Goal: Task Accomplishment & Management: Manage account settings

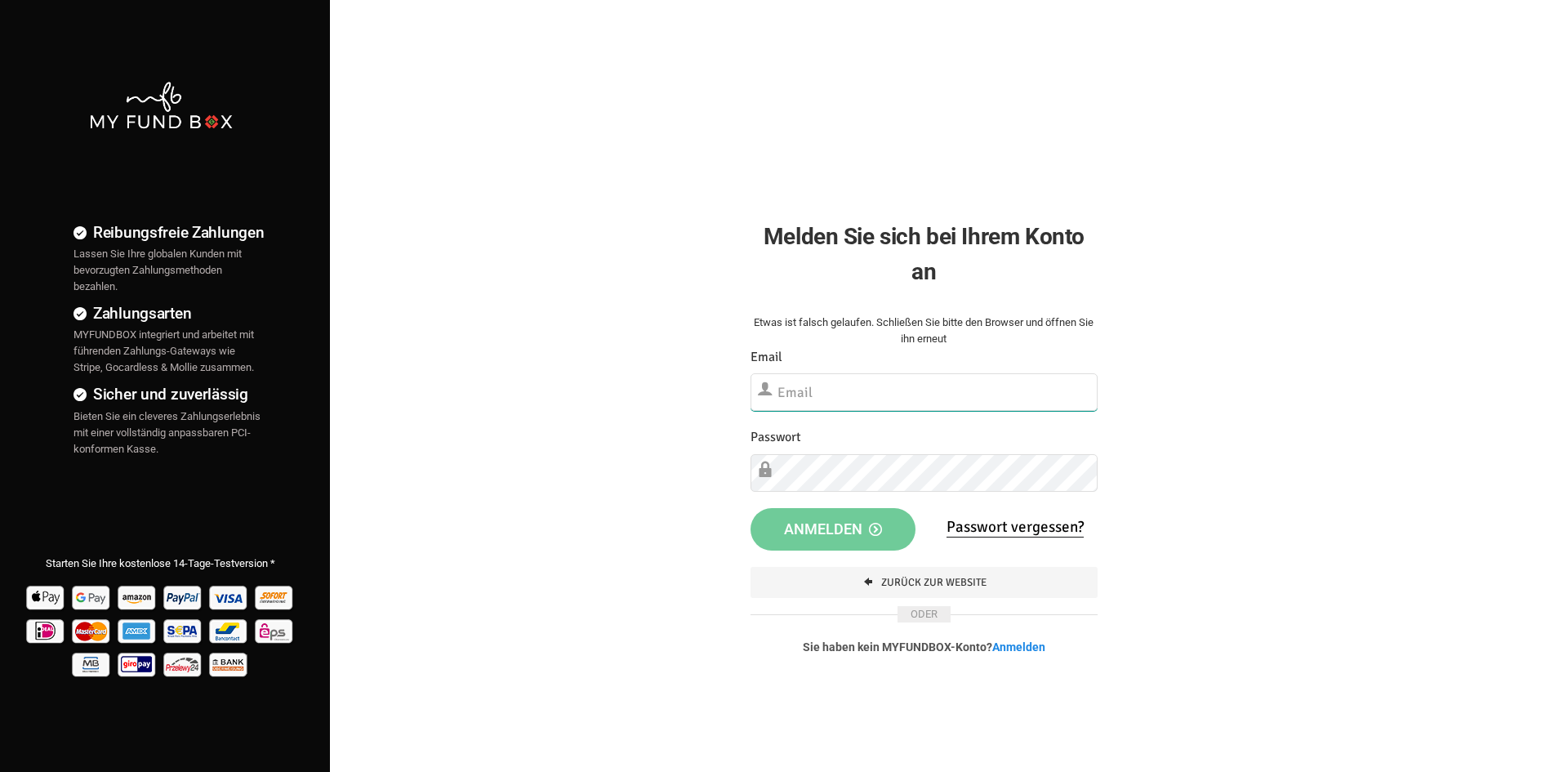
type input "[EMAIL_ADDRESS][DOMAIN_NAME]"
click at [835, 535] on button "Anmelden" at bounding box center [833, 529] width 166 height 42
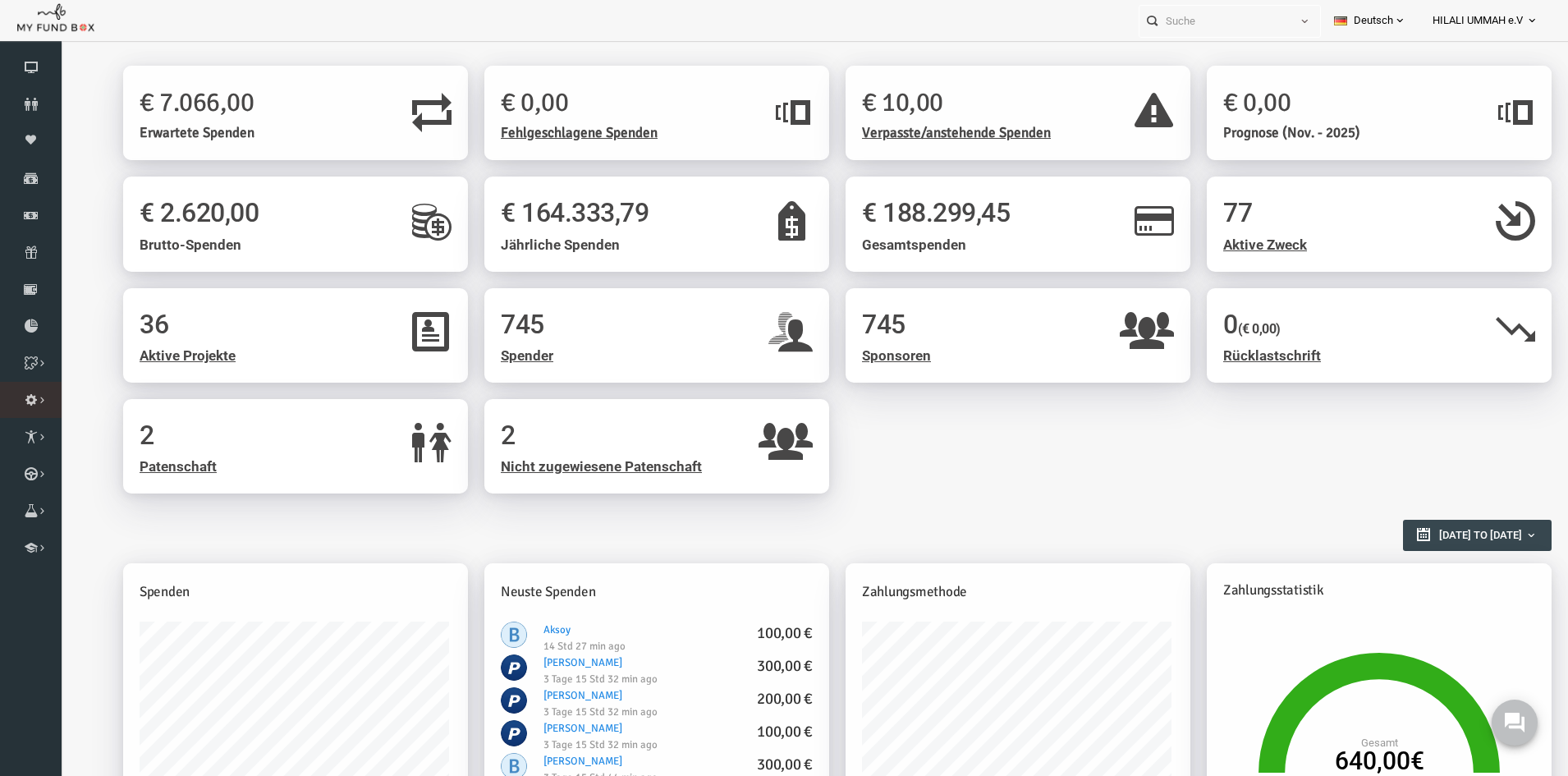
click at [0, 0] on icon at bounding box center [0, 0] width 0 height 0
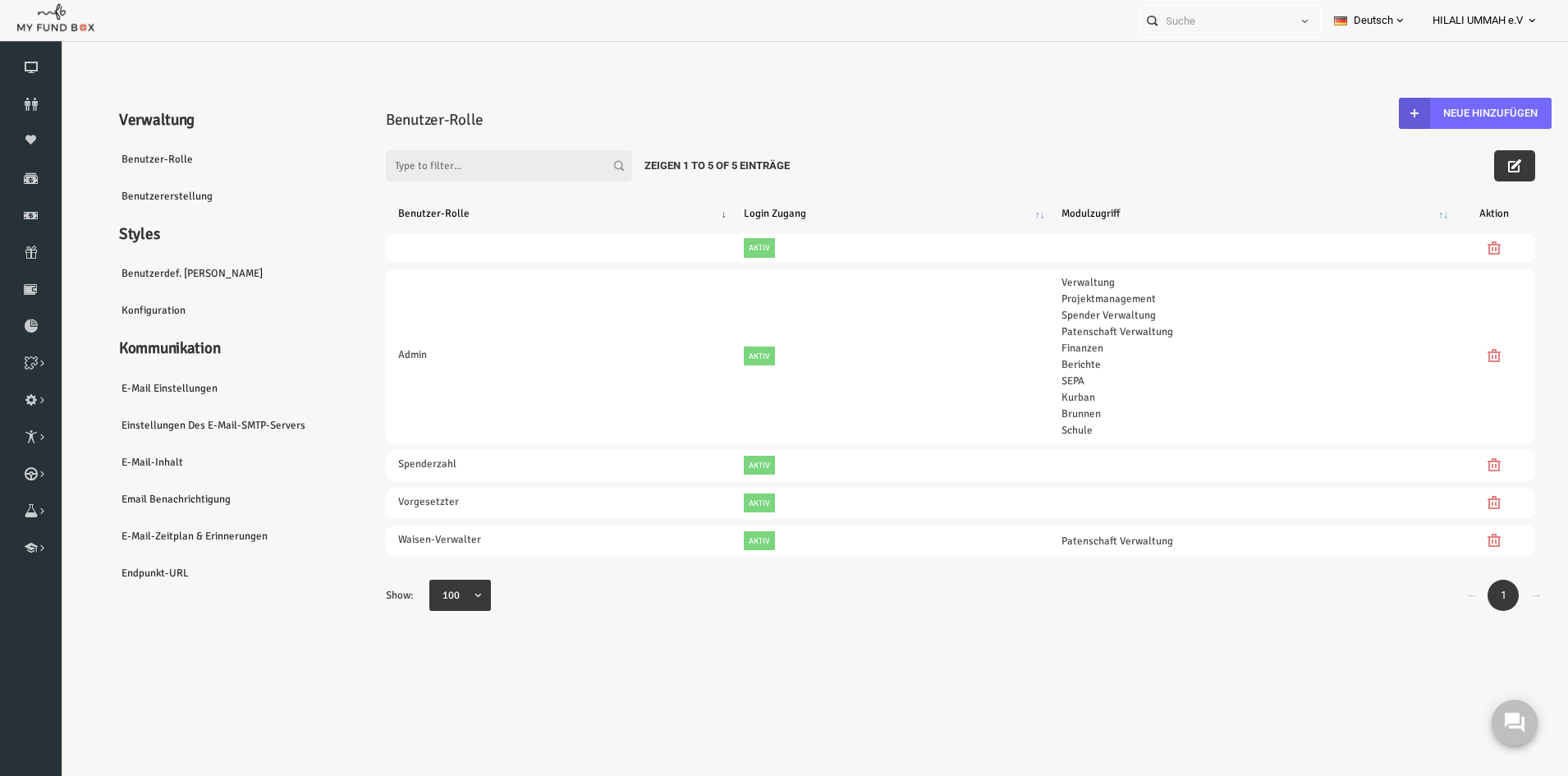
click at [122, 269] on link "Benutzerdef. [PERSON_NAME]" at bounding box center [199, 273] width 246 height 38
click at [124, 155] on link "Benutzer-Rolle" at bounding box center [199, 159] width 246 height 38
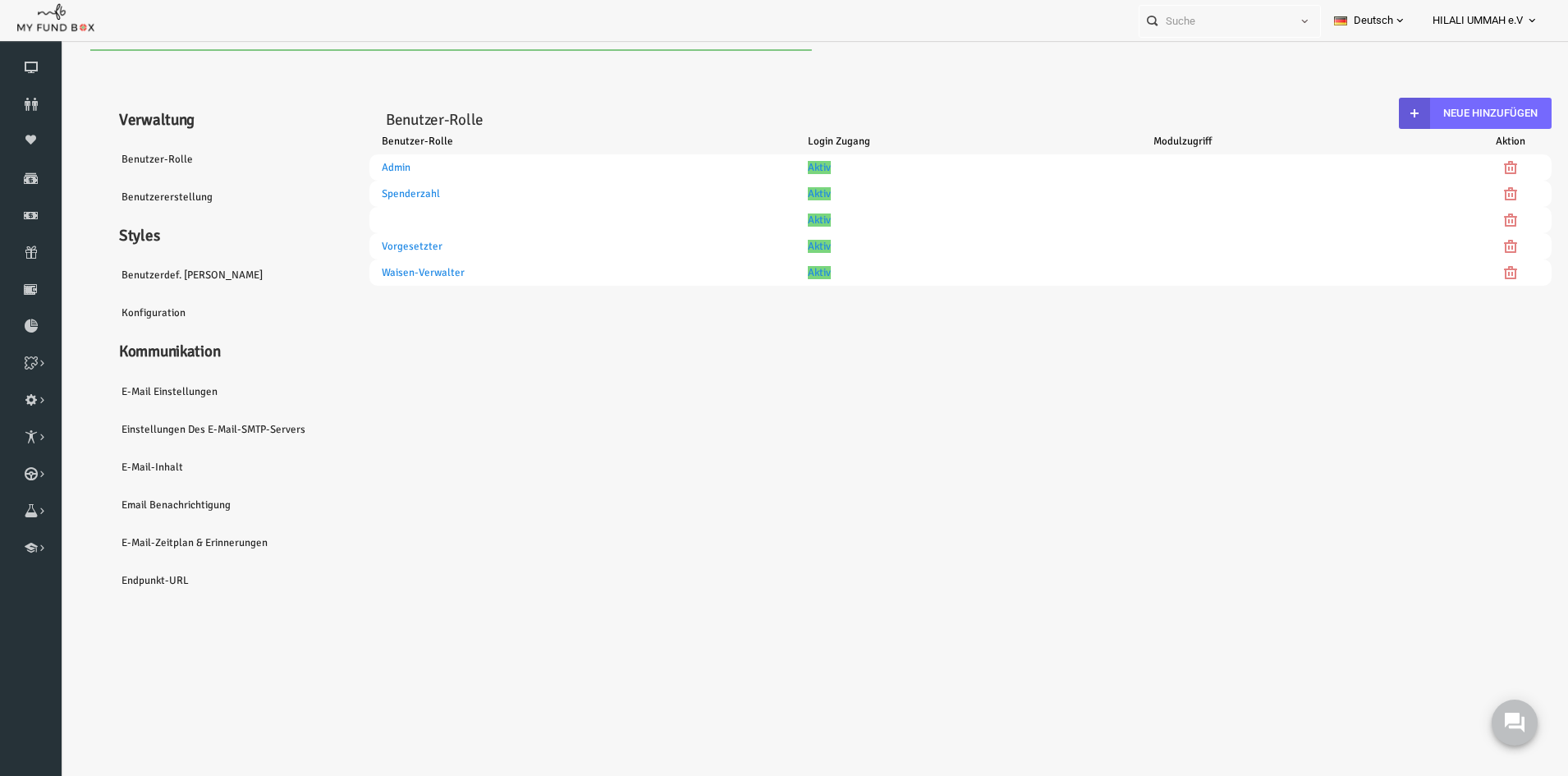
select select "100"
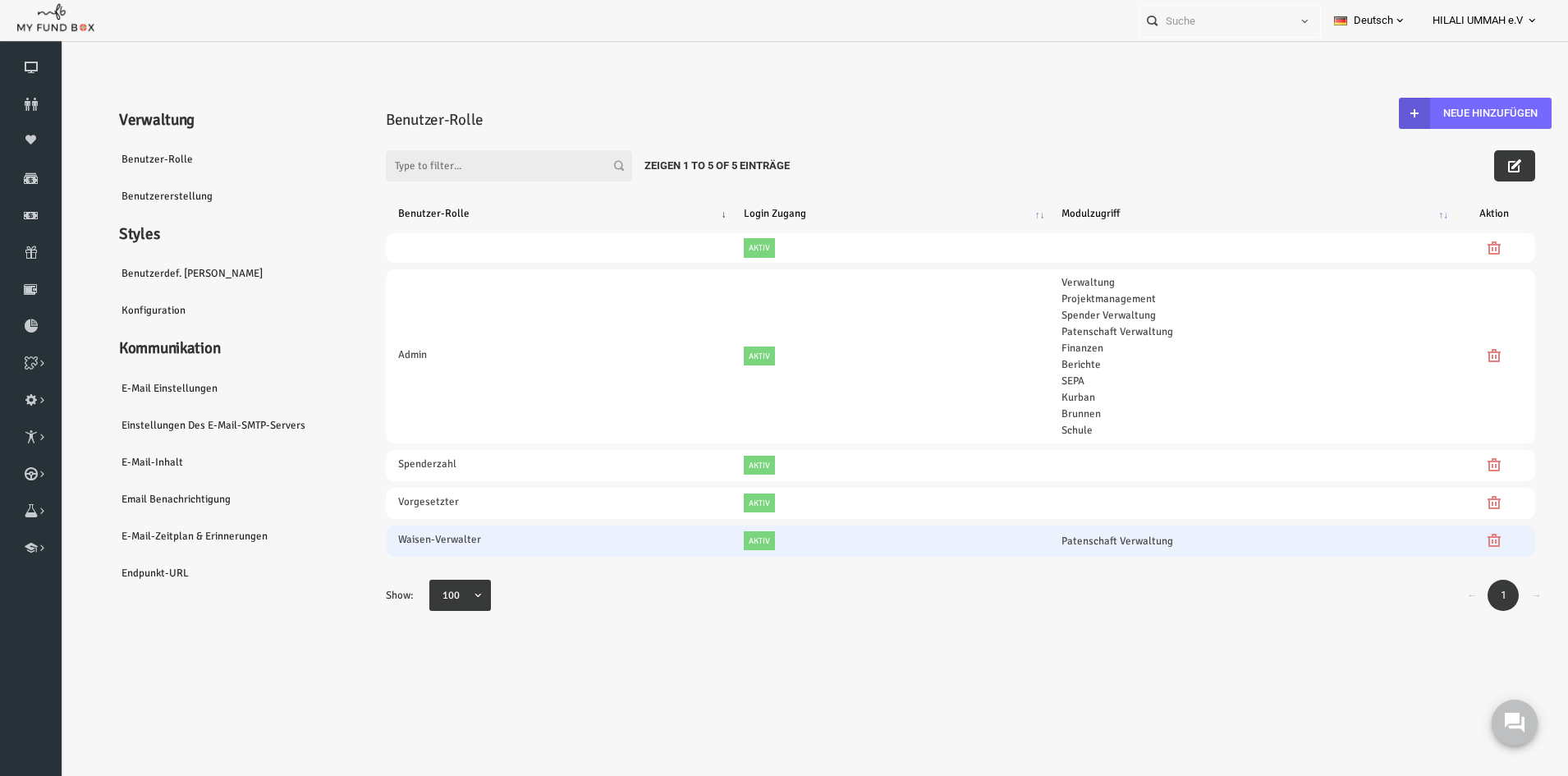
click at [596, 542] on td "Waisen-Verwalter" at bounding box center [528, 540] width 345 height 31
click at [1107, 539] on link "Patenschaft Verwaltung" at bounding box center [1087, 541] width 112 height 14
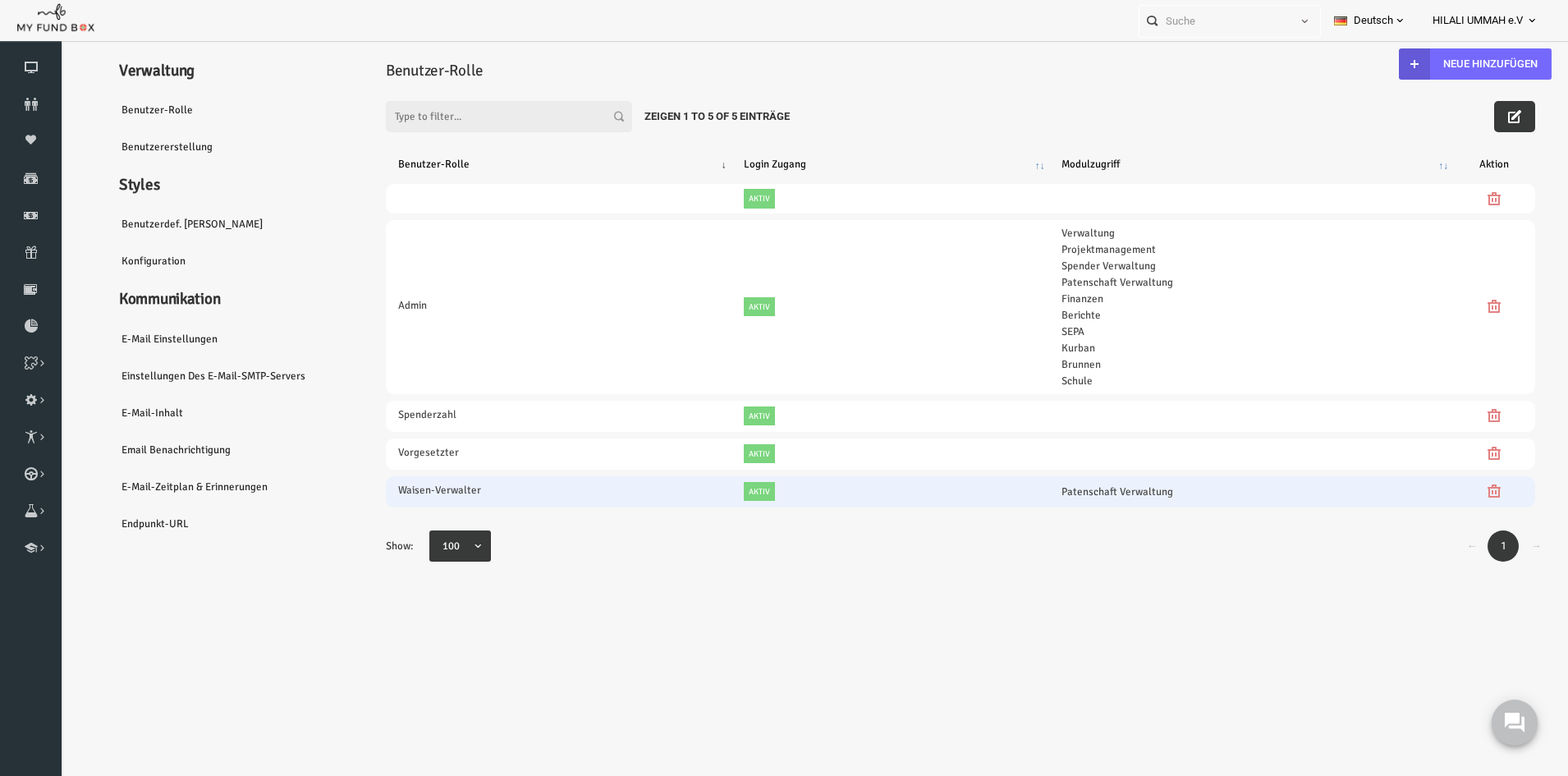
click at [1062, 493] on link "Patenschaft Verwaltung" at bounding box center [1087, 491] width 112 height 14
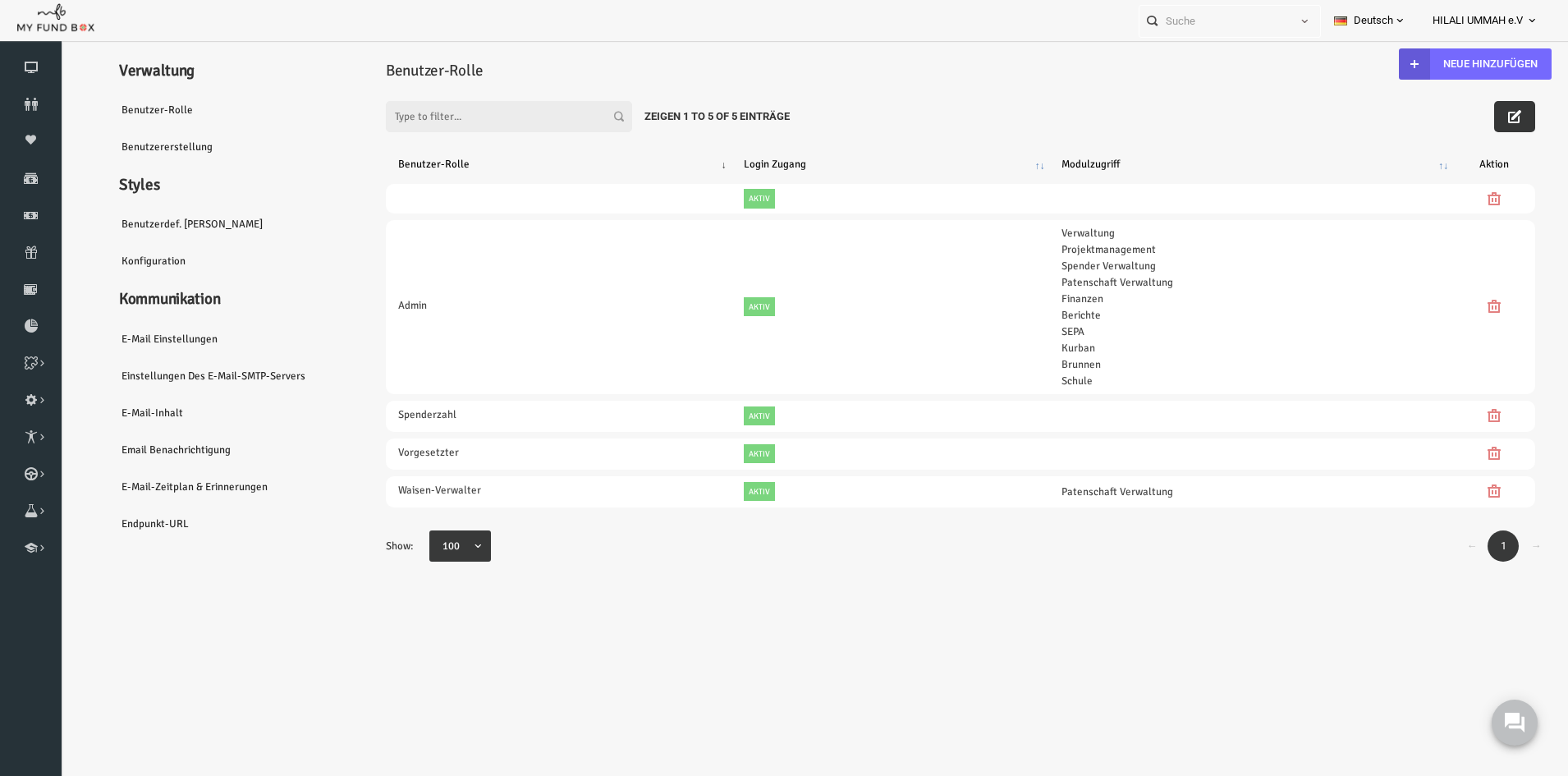
drag, startPoint x: 1495, startPoint y: 116, endPoint x: 1433, endPoint y: 148, distance: 69.8
click at [1495, 116] on button "button" at bounding box center [1484, 116] width 41 height 31
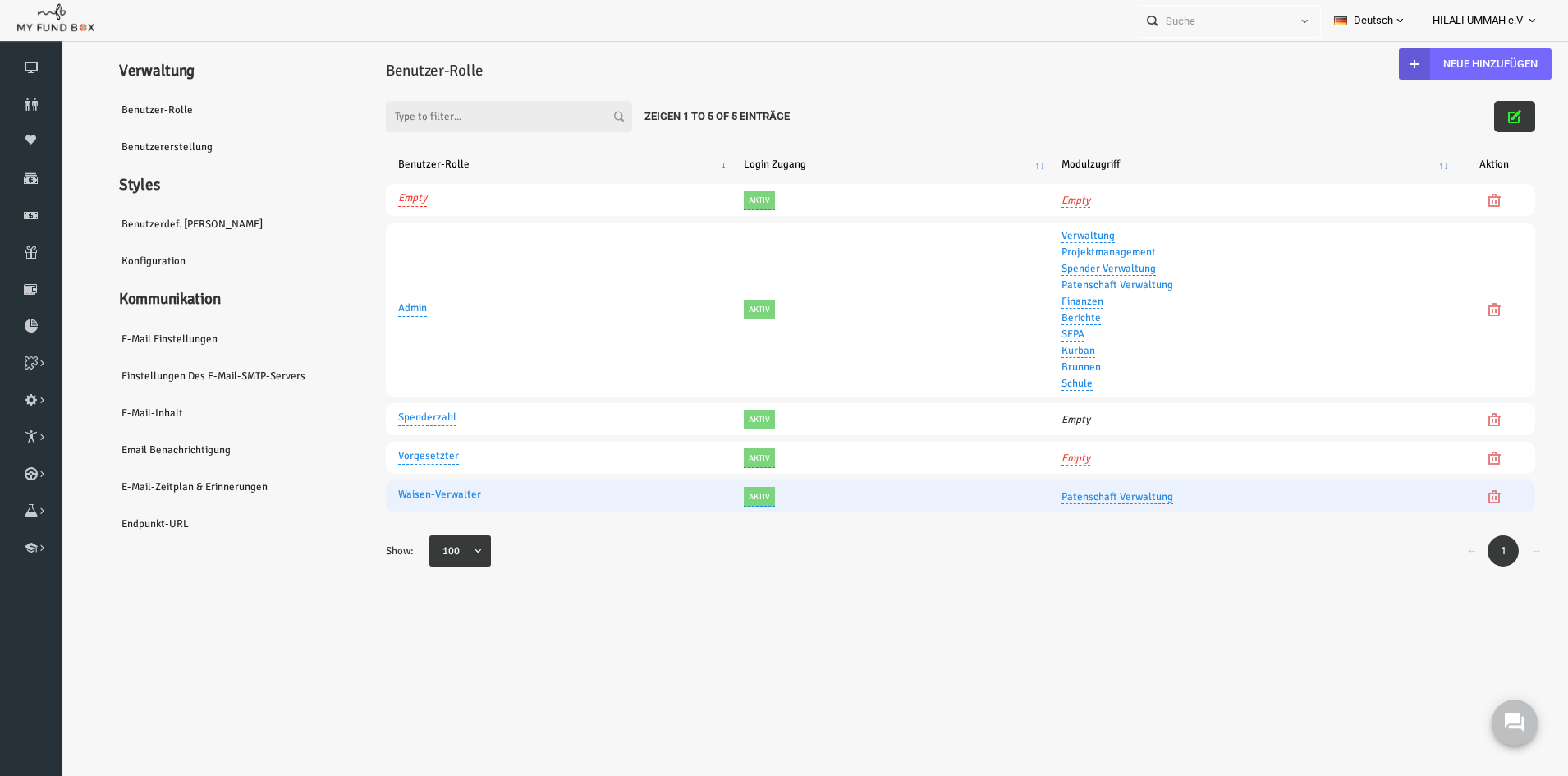
click at [841, 491] on td "Aktiv" at bounding box center [859, 496] width 319 height 32
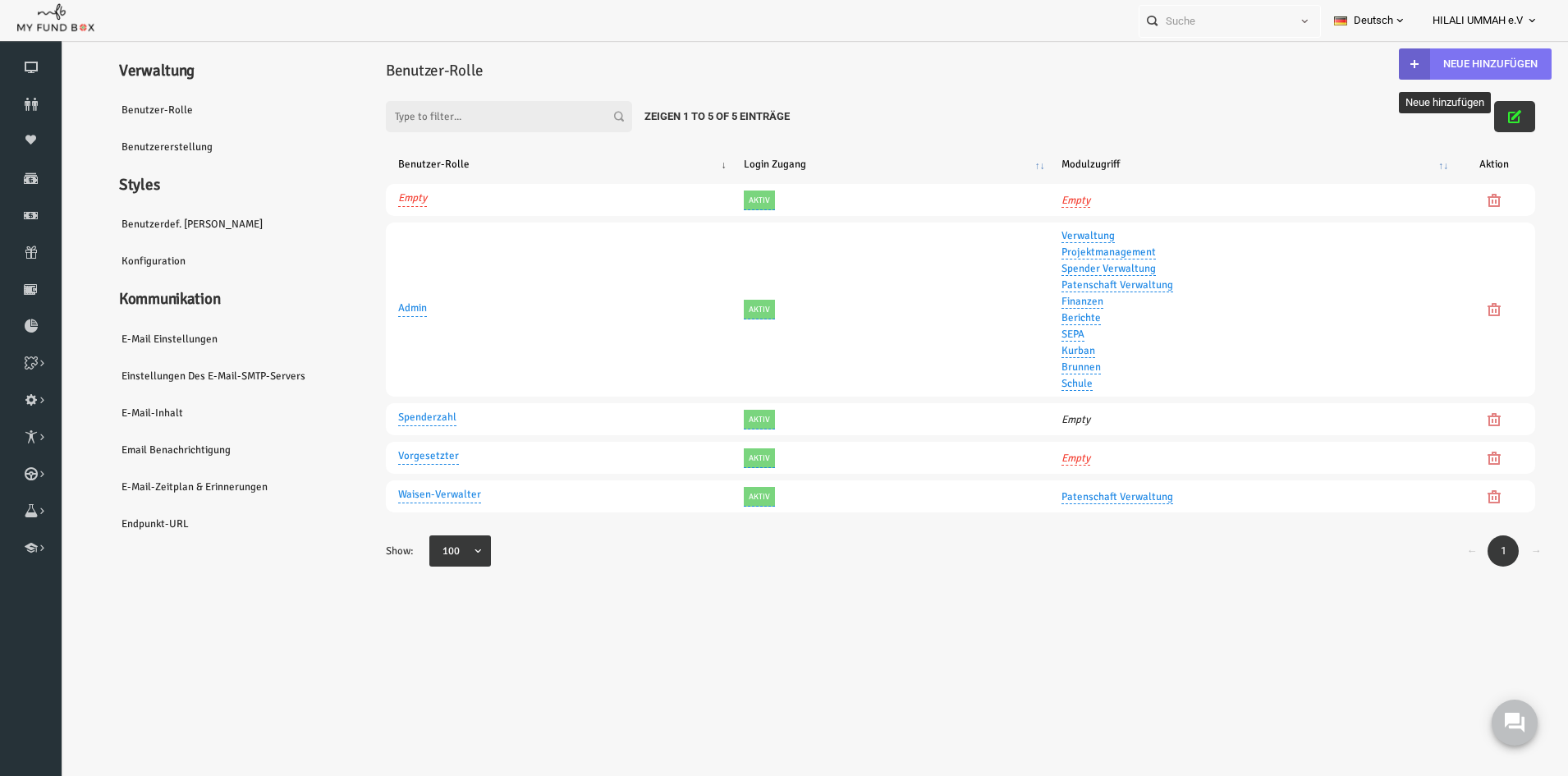
click at [1434, 62] on button "Neue hinzufügen" at bounding box center [1445, 64] width 153 height 31
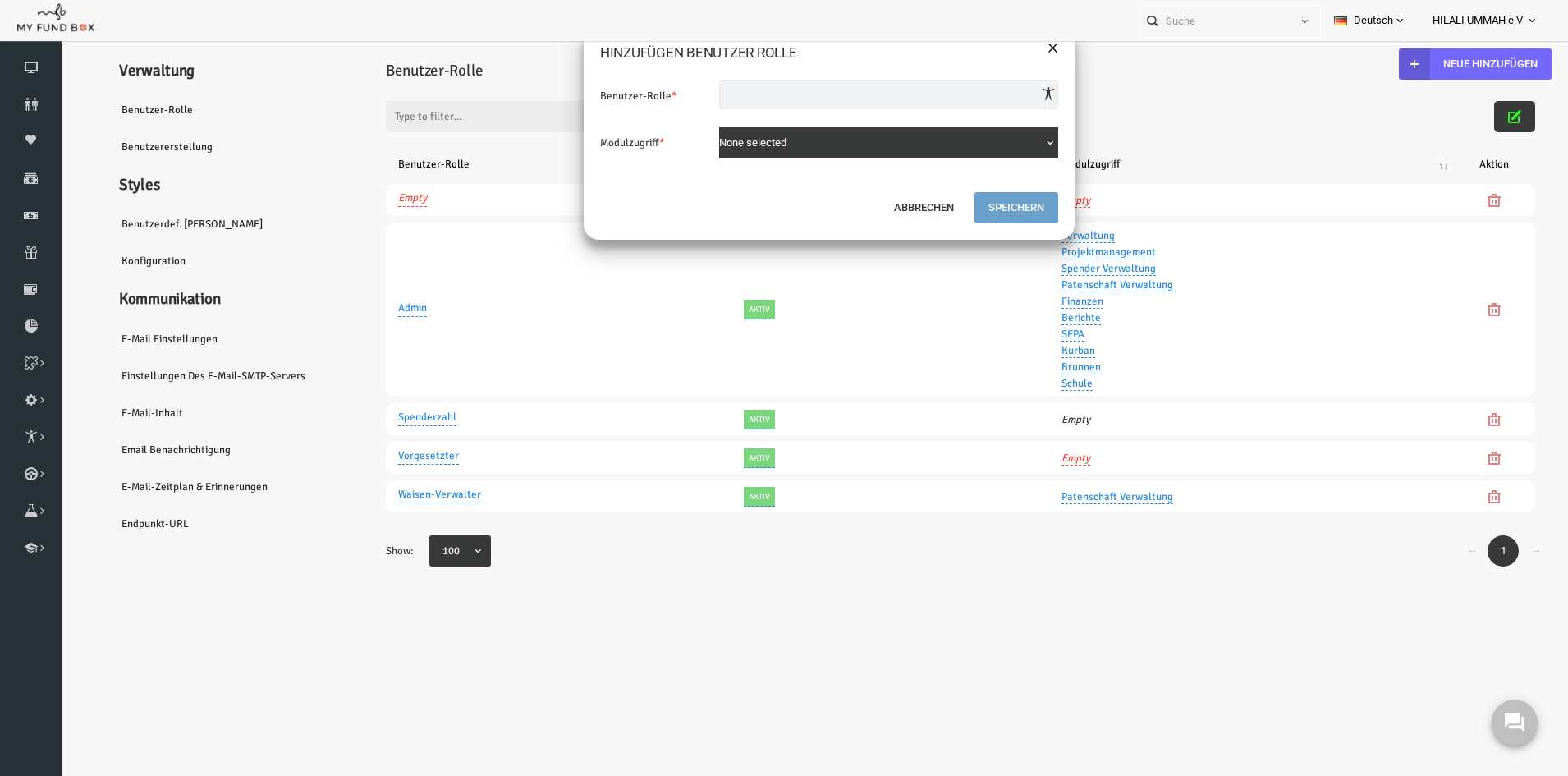
drag, startPoint x: 1021, startPoint y: 51, endPoint x: 1142, endPoint y: 92, distance: 127.8
click at [1022, 51] on button "×" at bounding box center [1022, 46] width 11 height 21
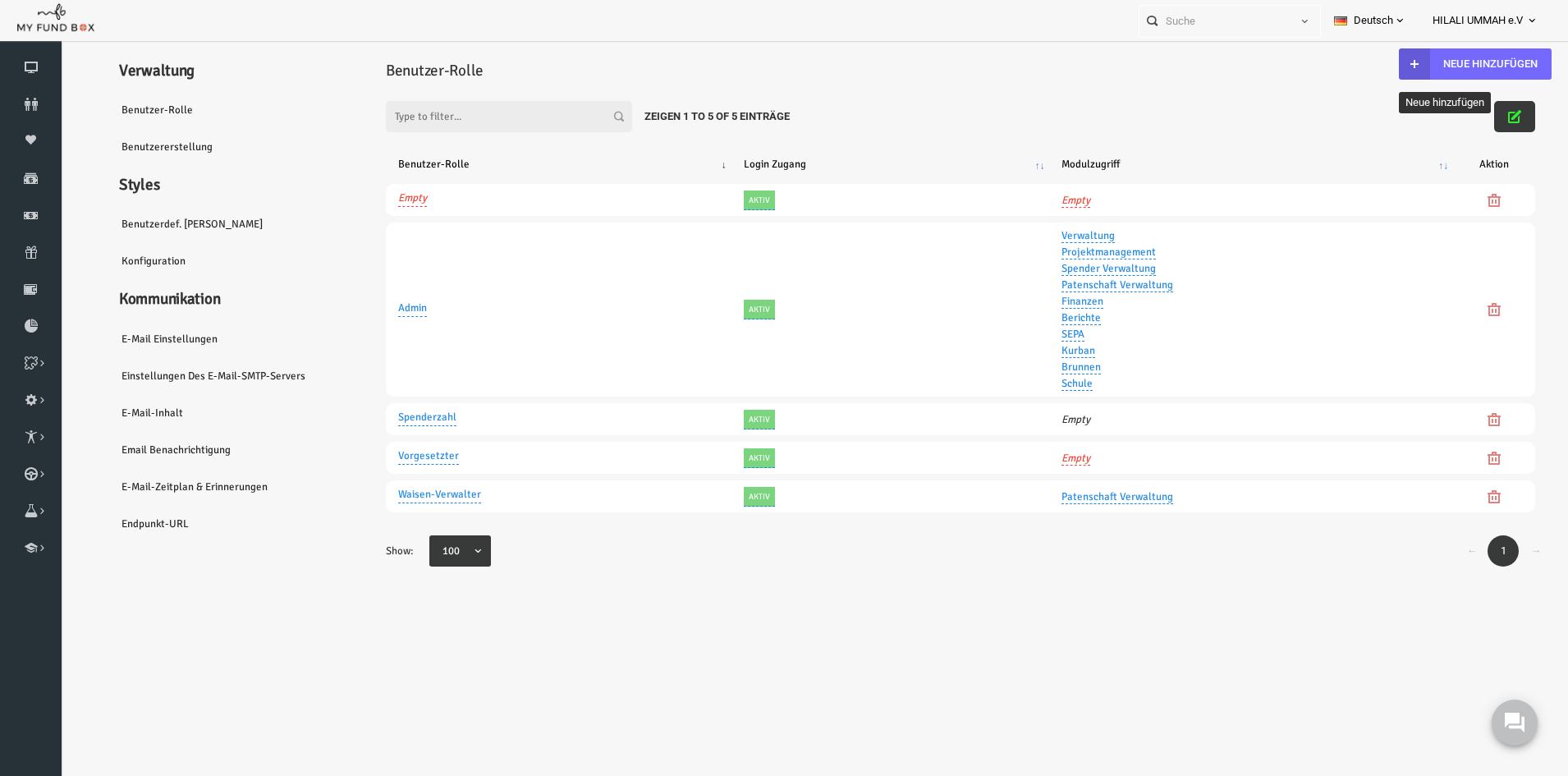
click at [1505, 114] on div "Filter: Zeigen 1 to 5 of 5 Einträge" at bounding box center [930, 100] width 1182 height 45
drag, startPoint x: 1486, startPoint y: 117, endPoint x: 1471, endPoint y: 145, distance: 31.8
click at [1486, 121] on icon "button" at bounding box center [1484, 116] width 13 height 13
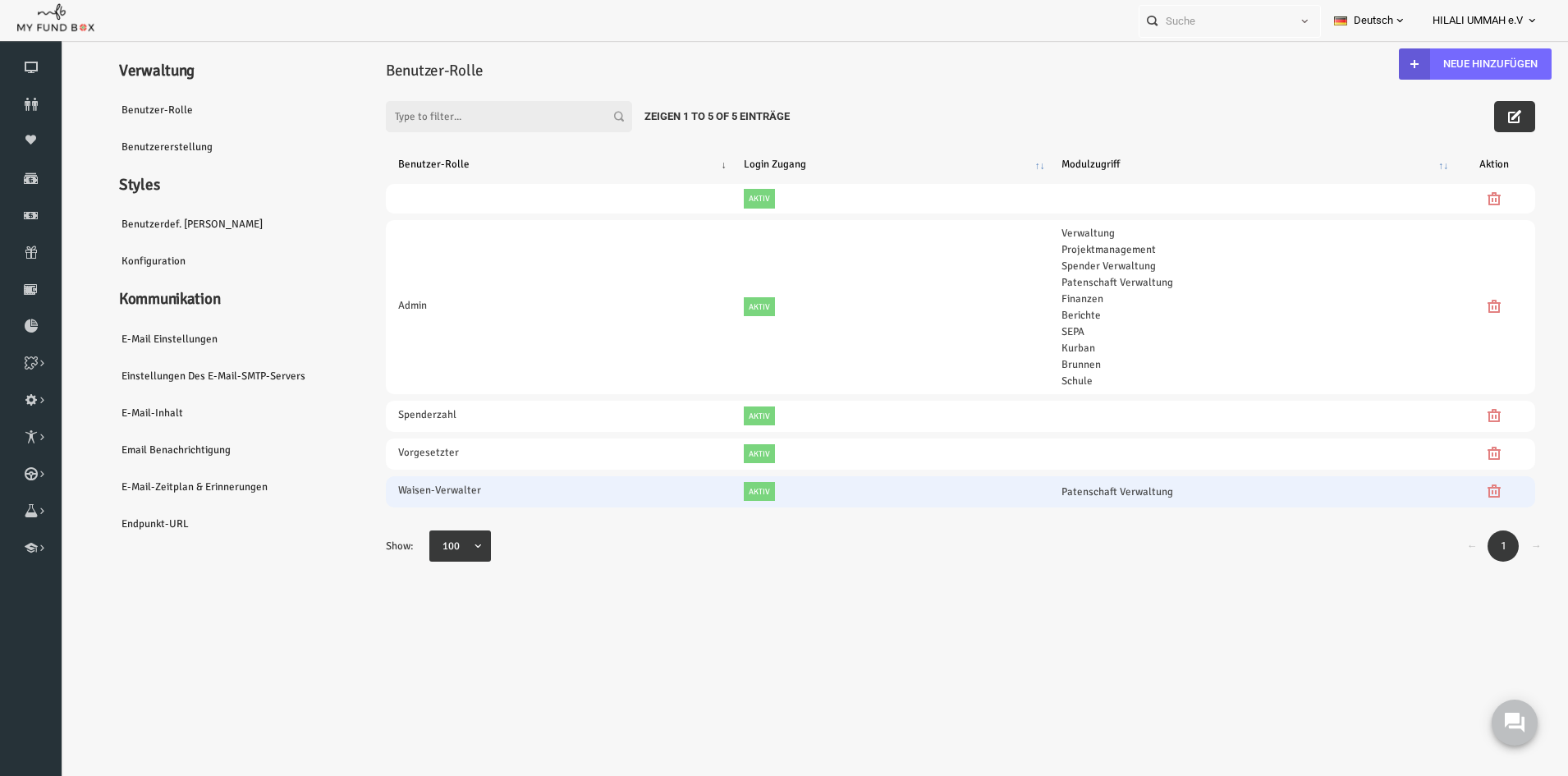
click at [1104, 484] on link "Patenschaft Verwaltung" at bounding box center [1087, 491] width 112 height 14
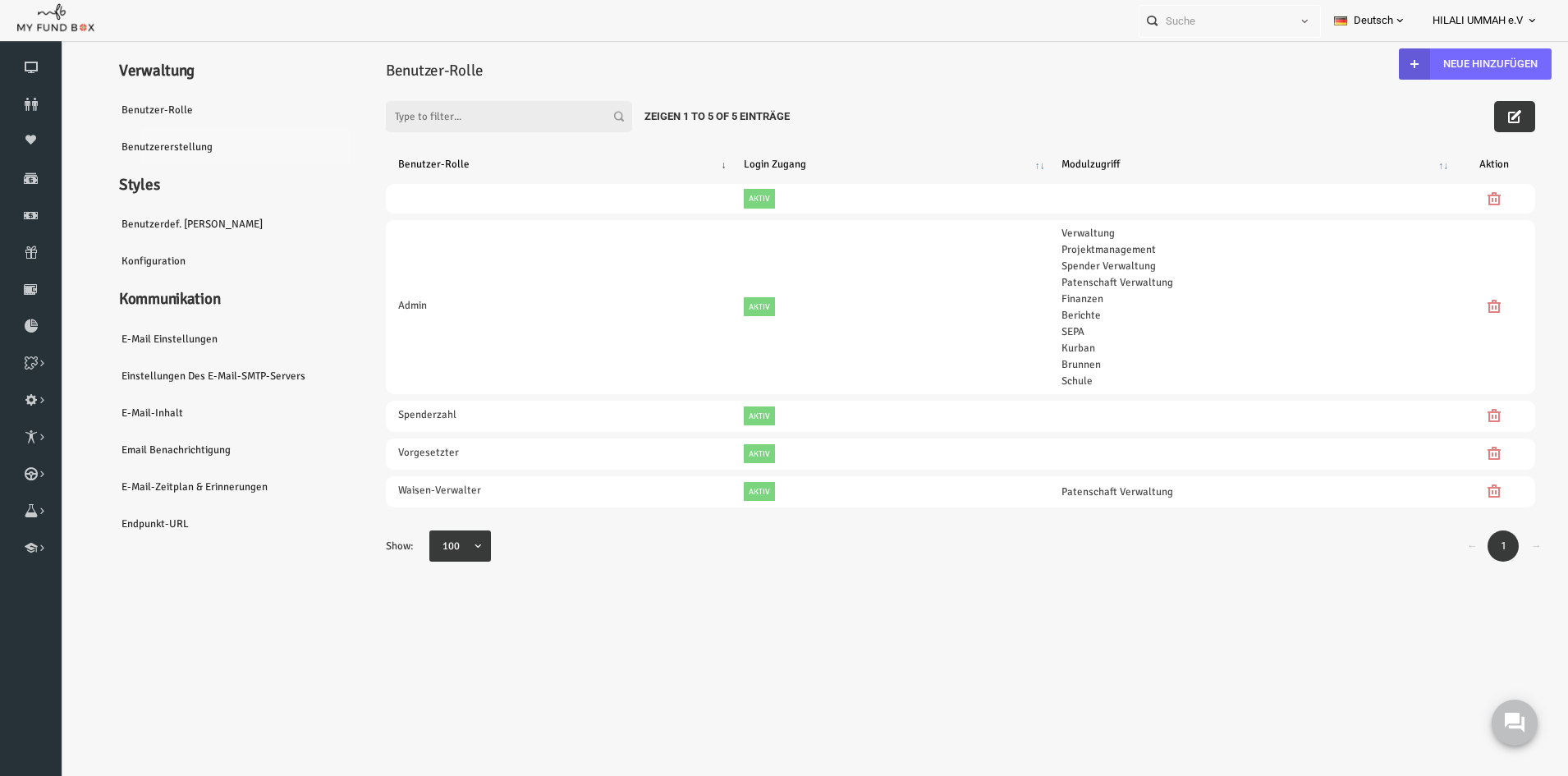
click at [147, 150] on link "Benutzererstellung" at bounding box center [199, 147] width 246 height 38
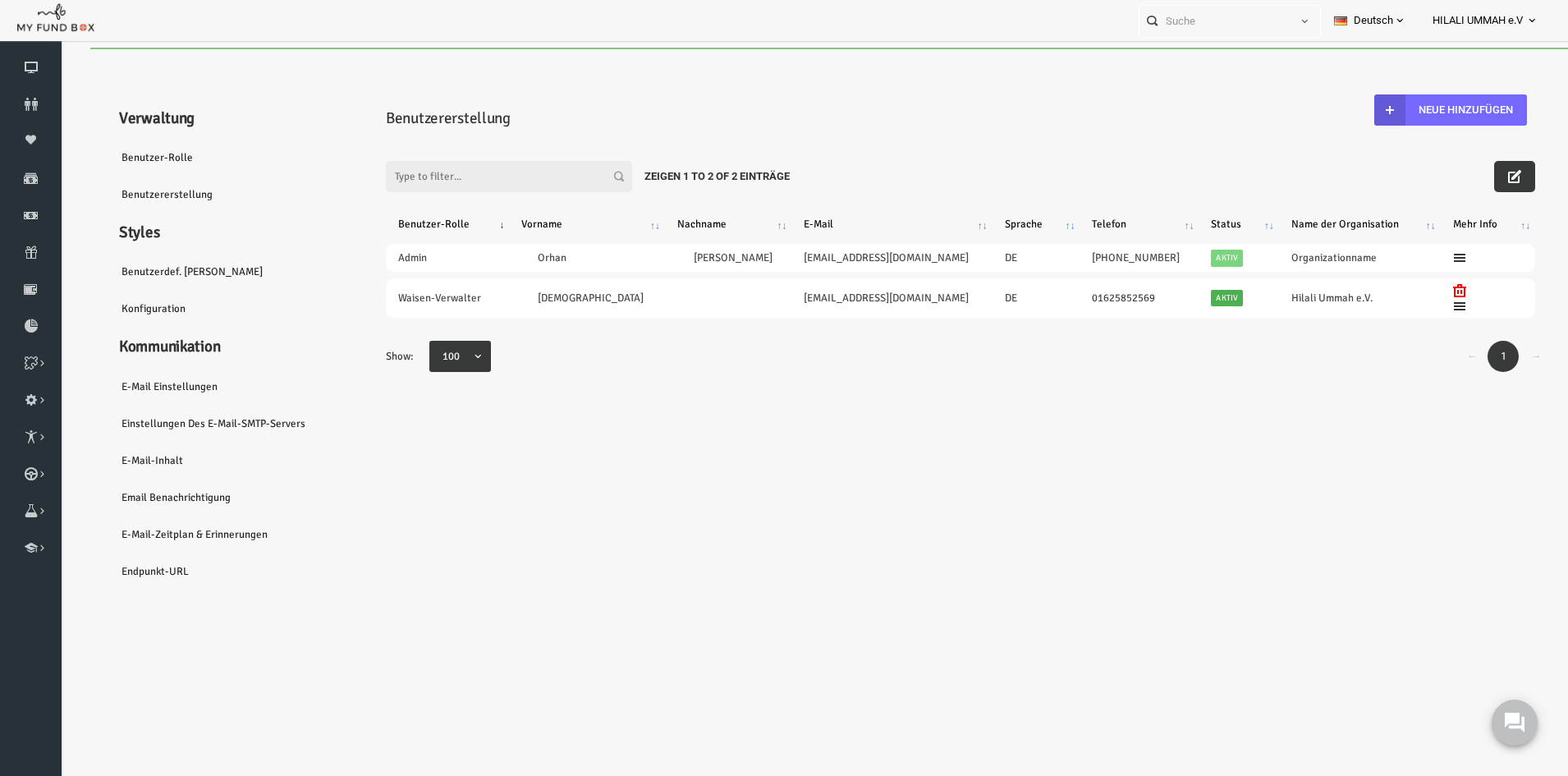
scroll to position [0, 0]
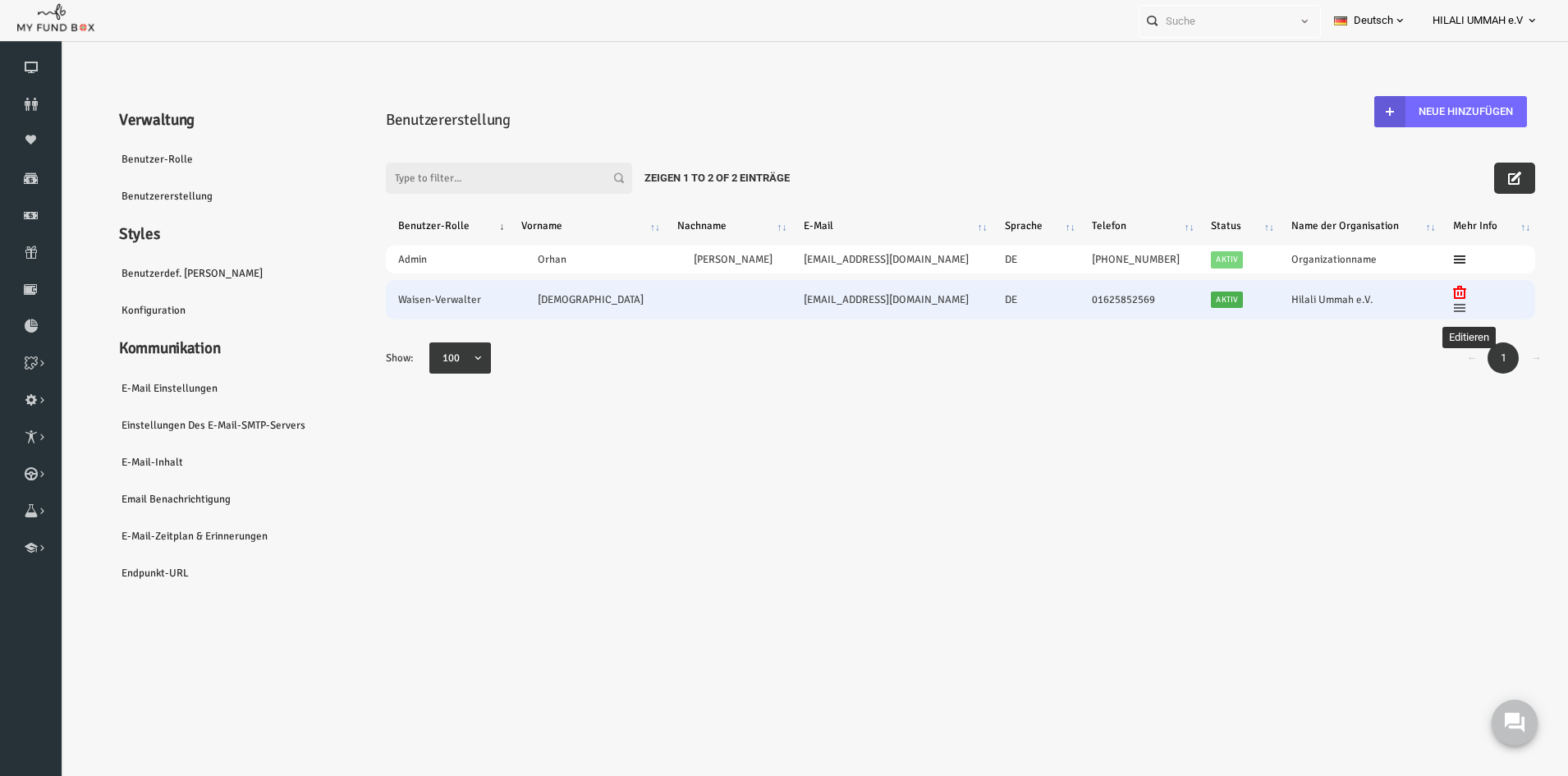
click at [1423, 312] on icon at bounding box center [1429, 308] width 13 height 13
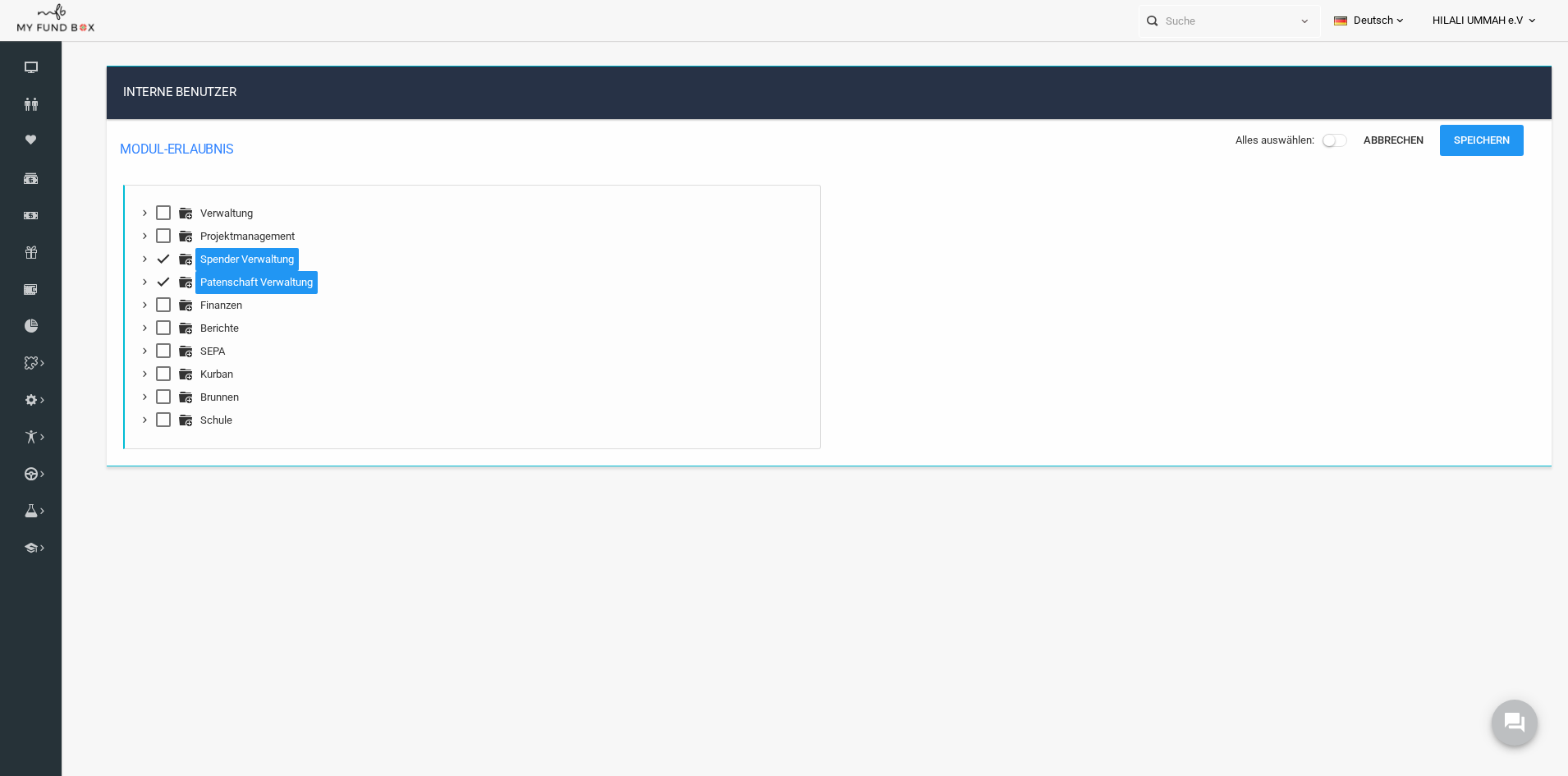
click at [133, 257] on span at bounding box center [133, 258] width 15 height 15
click at [132, 305] on span at bounding box center [133, 304] width 15 height 15
click at [132, 328] on span at bounding box center [133, 327] width 15 height 15
click at [143, 350] on span "SEPA" at bounding box center [443, 350] width 663 height 23
click at [135, 356] on span at bounding box center [133, 350] width 15 height 15
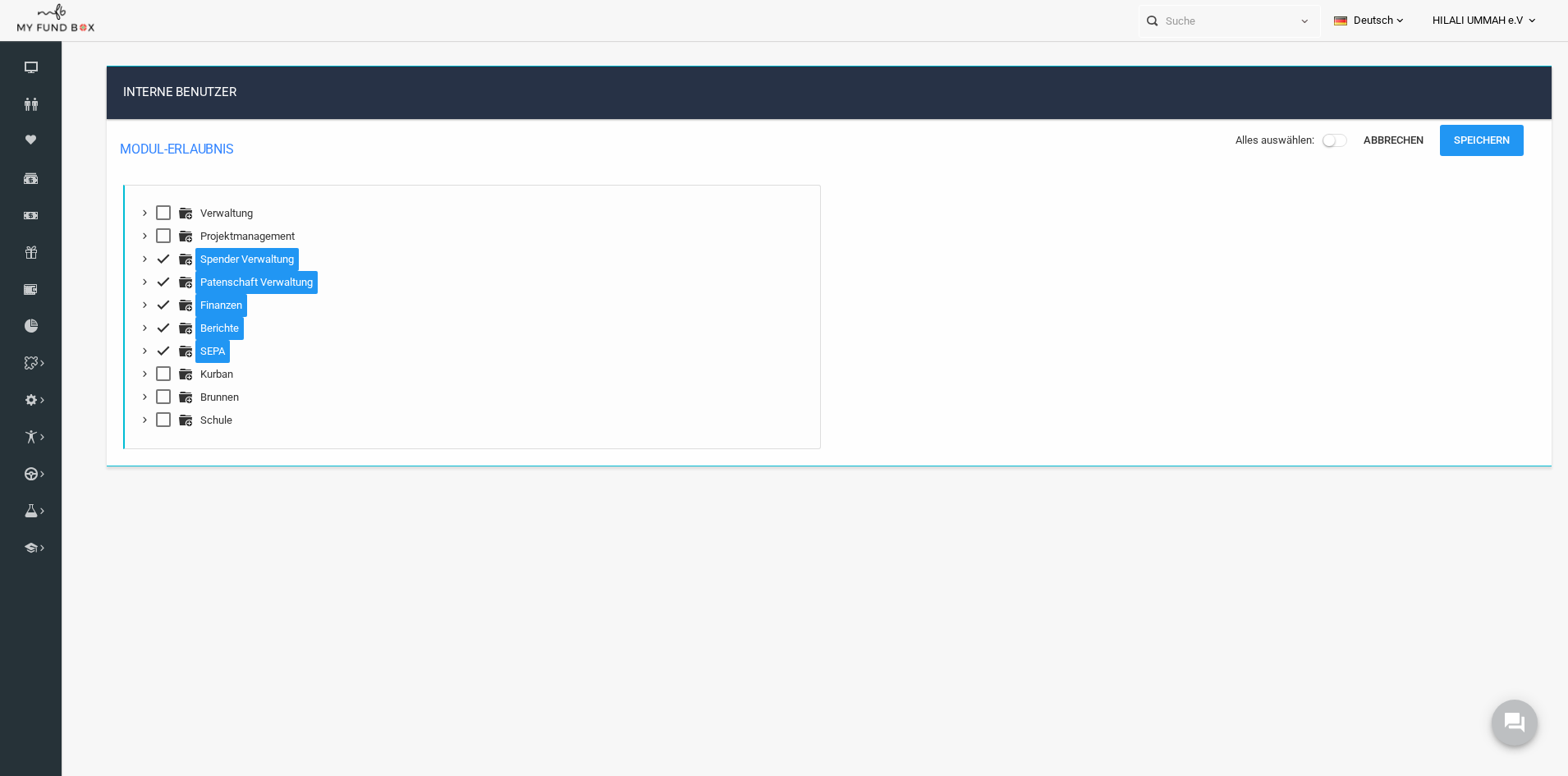
click at [131, 354] on span at bounding box center [133, 350] width 15 height 15
click at [132, 210] on span at bounding box center [133, 212] width 15 height 15
click at [1445, 148] on button "Speichern" at bounding box center [1451, 140] width 83 height 31
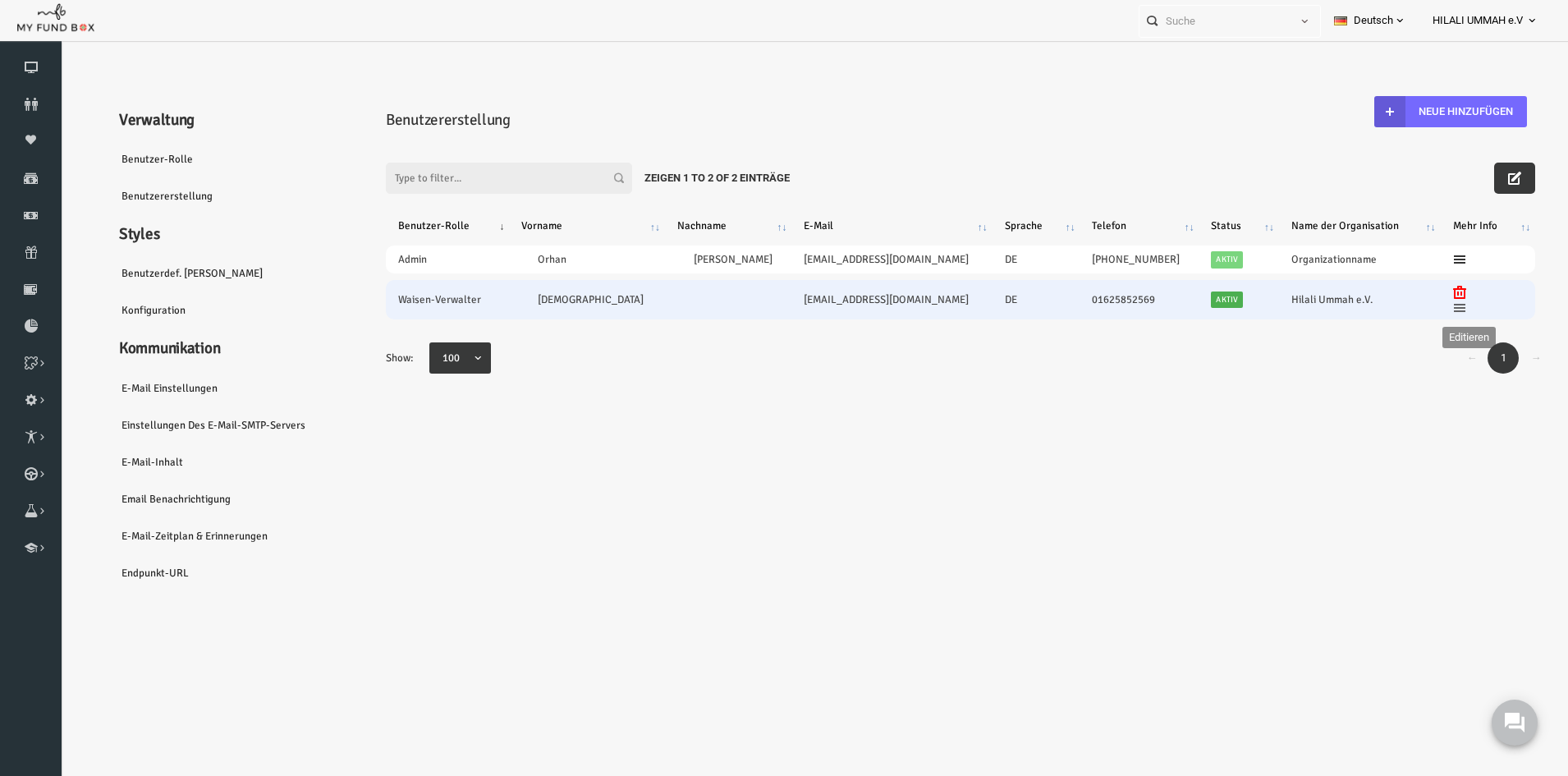
click at [1423, 308] on icon at bounding box center [1429, 308] width 13 height 13
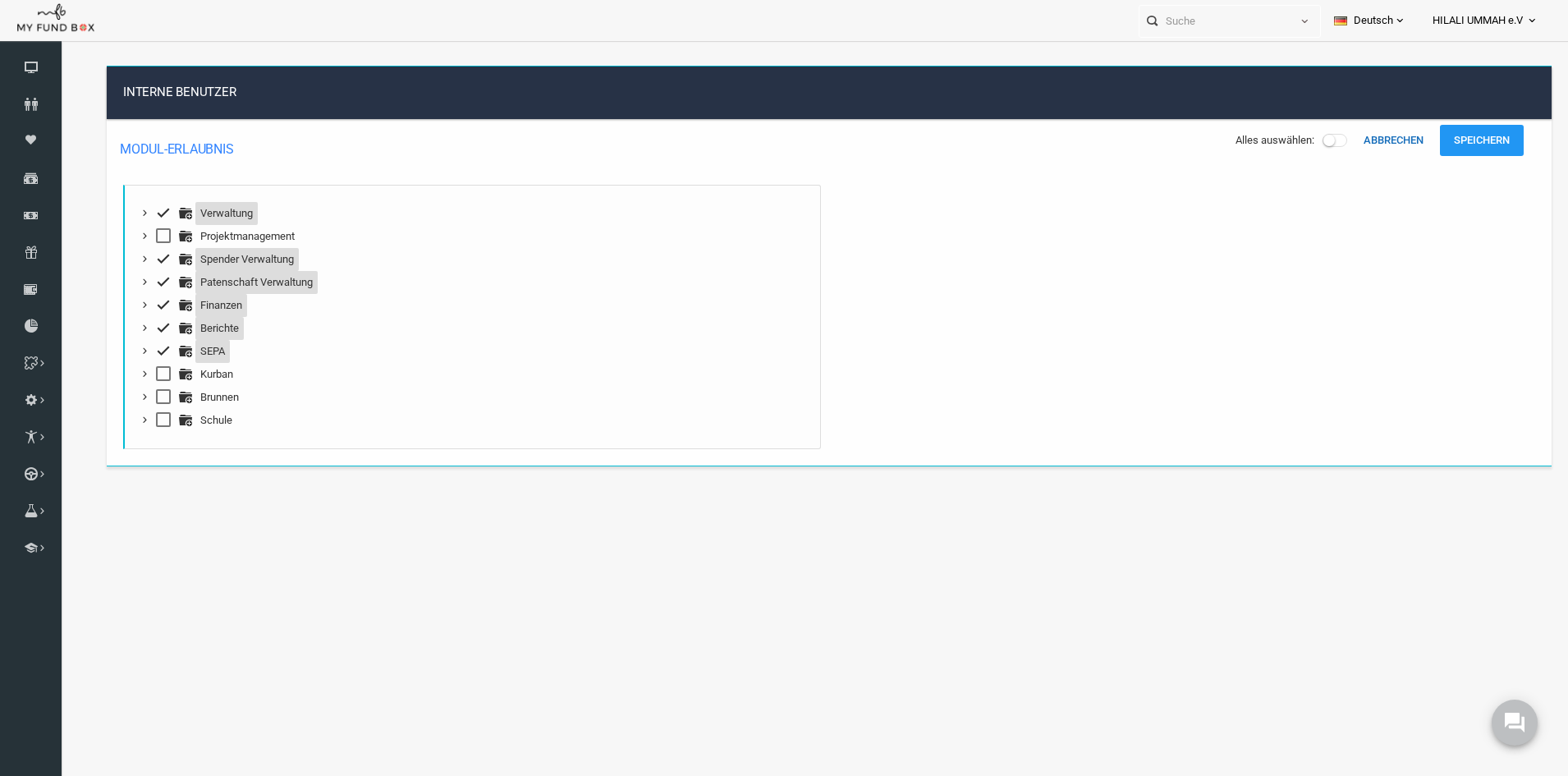
click at [1365, 141] on button "Abbrechen" at bounding box center [1363, 140] width 88 height 31
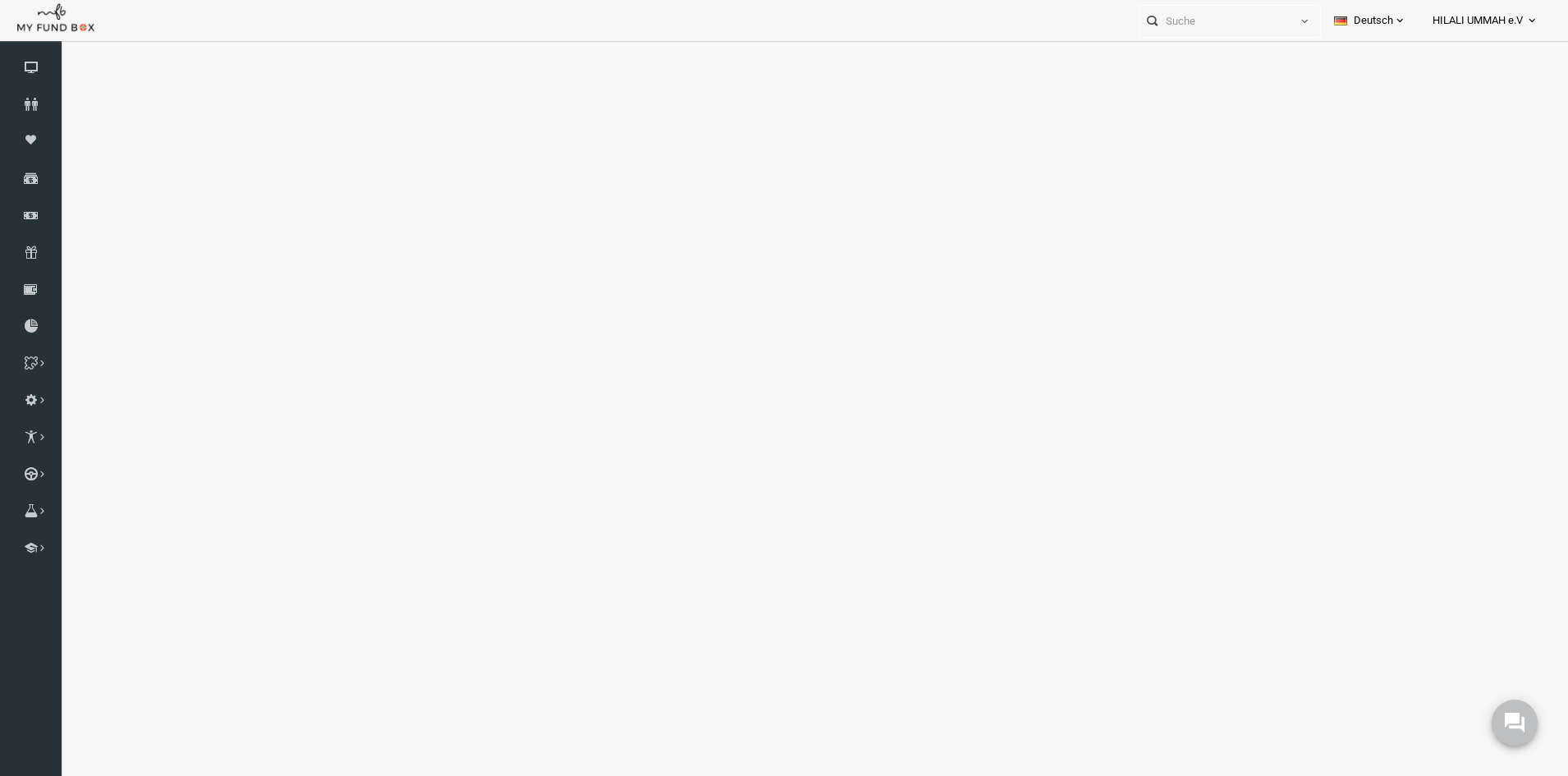
select select "100"
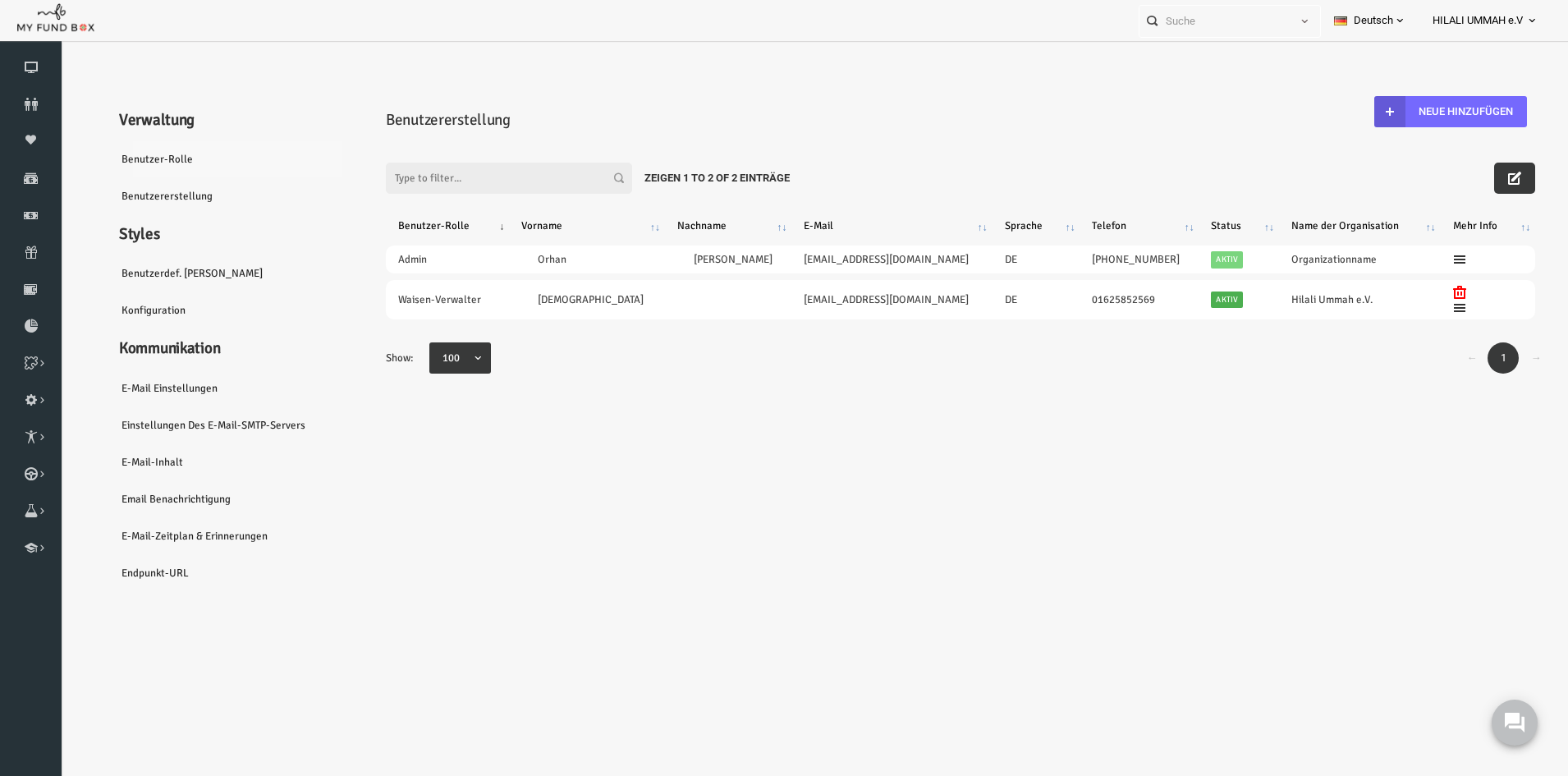
click at [139, 159] on link "Benutzer-Rolle" at bounding box center [199, 159] width 246 height 38
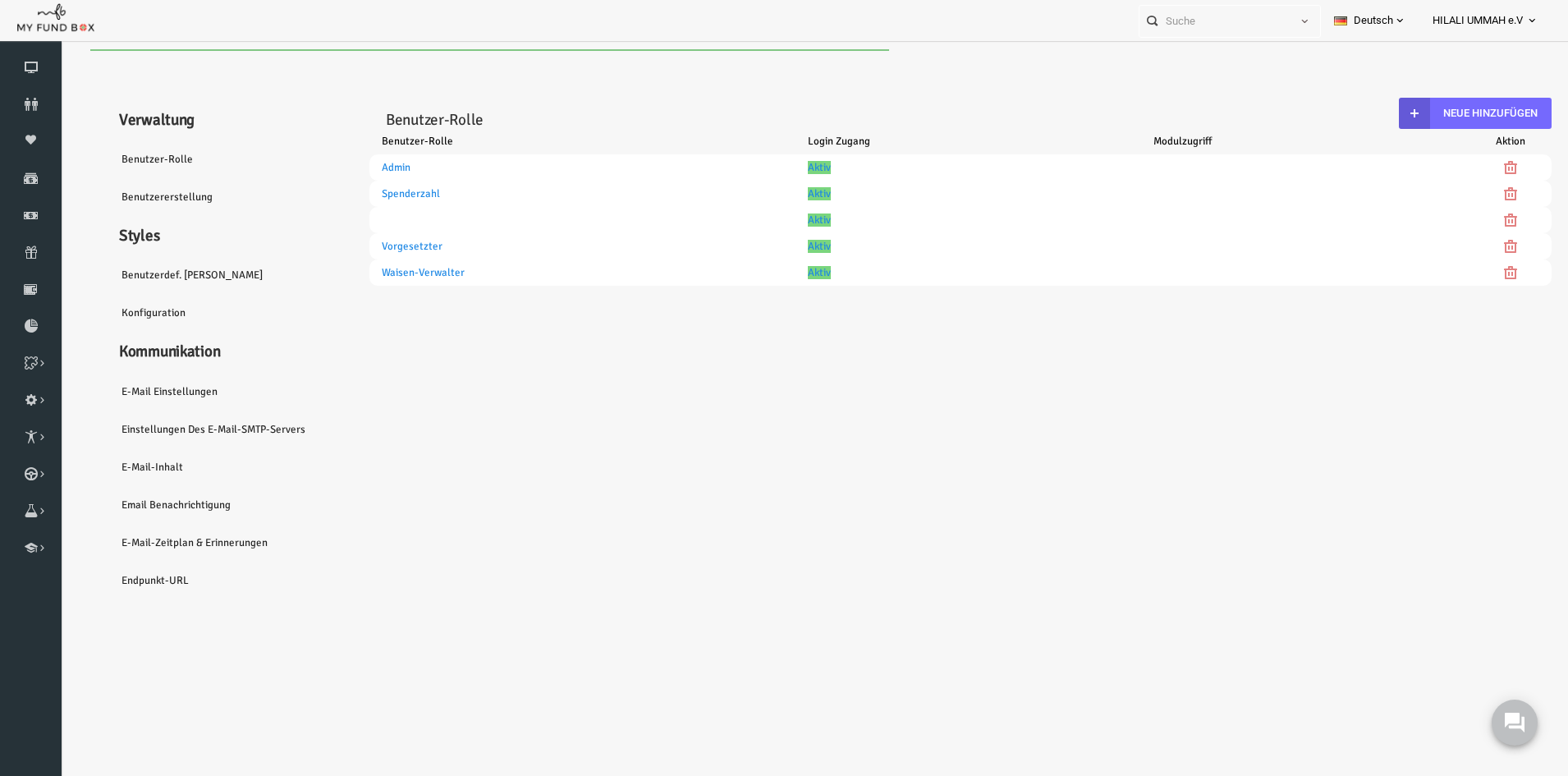
select select "100"
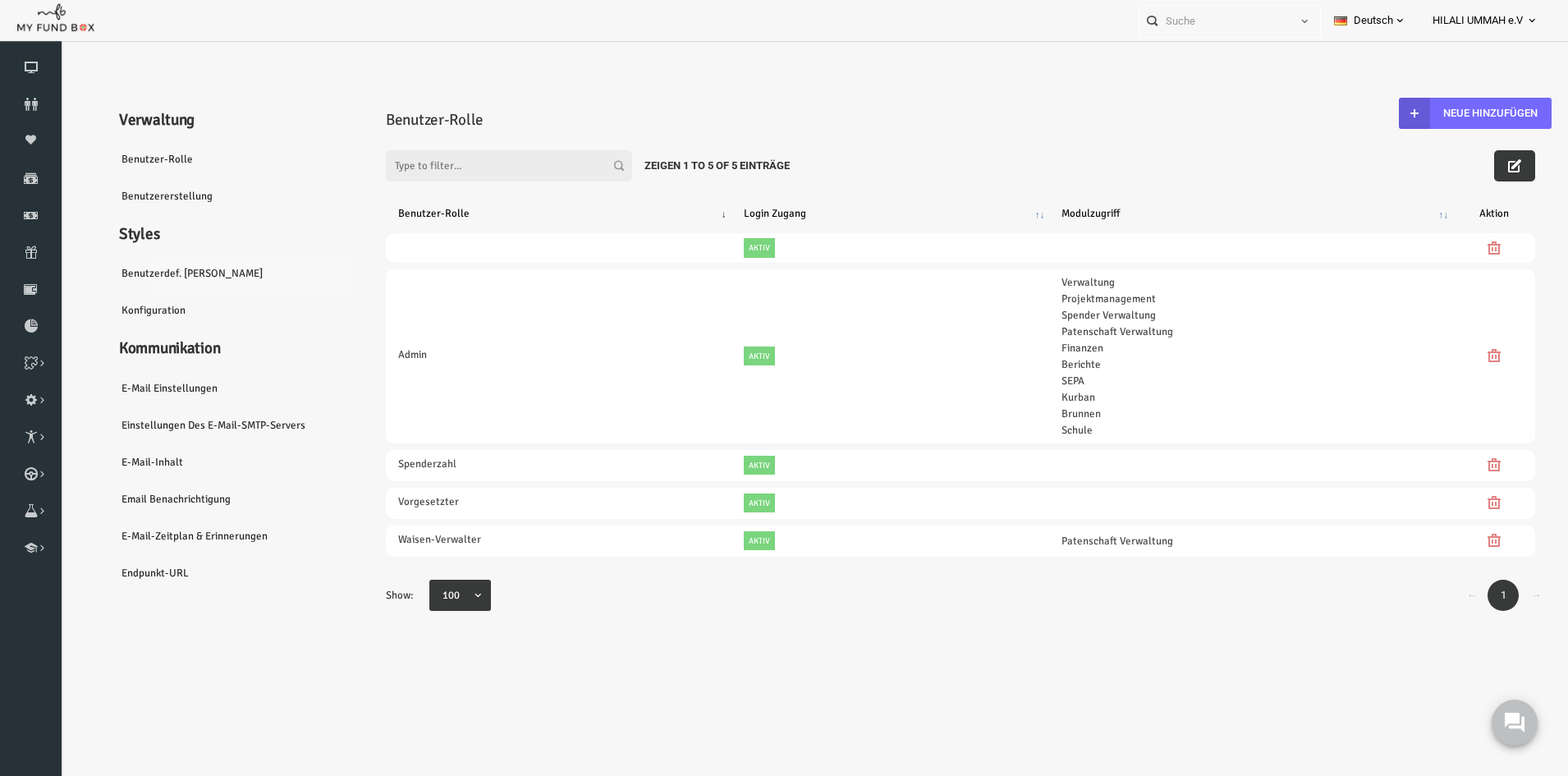
click at [157, 267] on link "Benutzerdef. Felder" at bounding box center [199, 273] width 246 height 38
click at [114, 269] on link "Benutzerdef. Felder" at bounding box center [199, 273] width 246 height 38
click at [108, 305] on link "Konfiguration" at bounding box center [199, 311] width 246 height 38
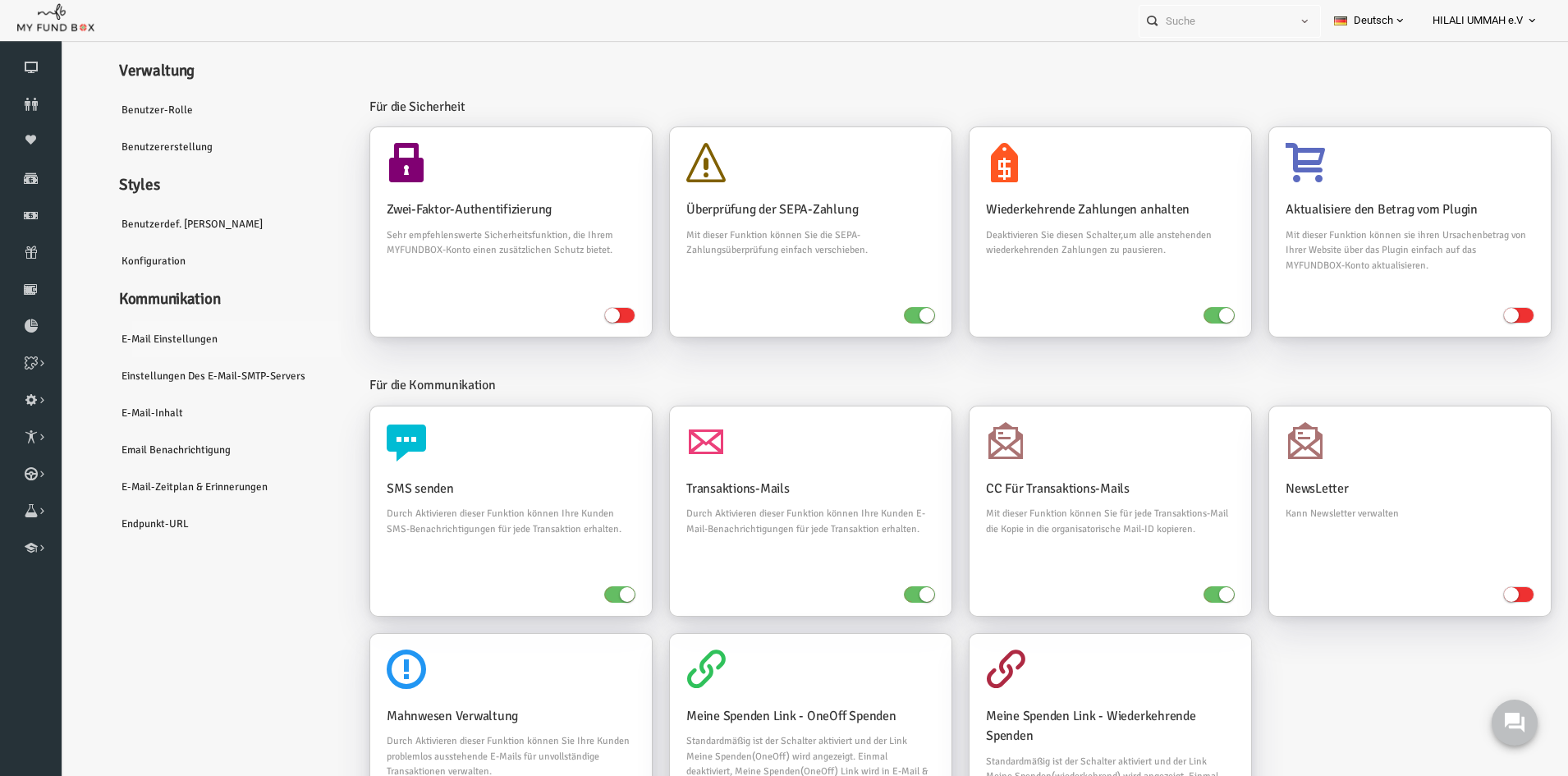
click at [138, 338] on link "E-Mail Einstellungen" at bounding box center [199, 339] width 246 height 38
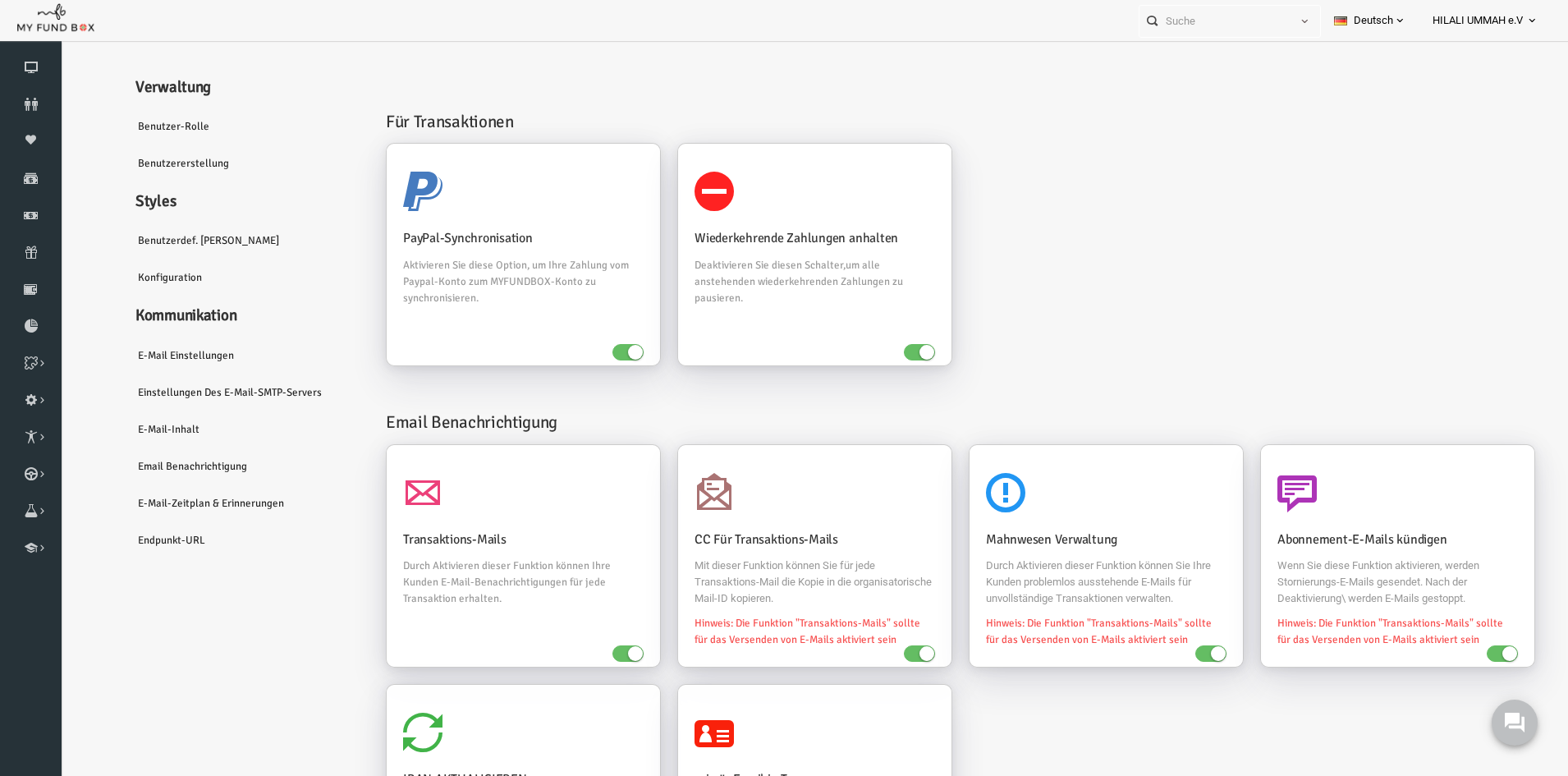
click at [140, 387] on link "Einstellungen des E-Mail-SMTP-Servers" at bounding box center [215, 392] width 246 height 38
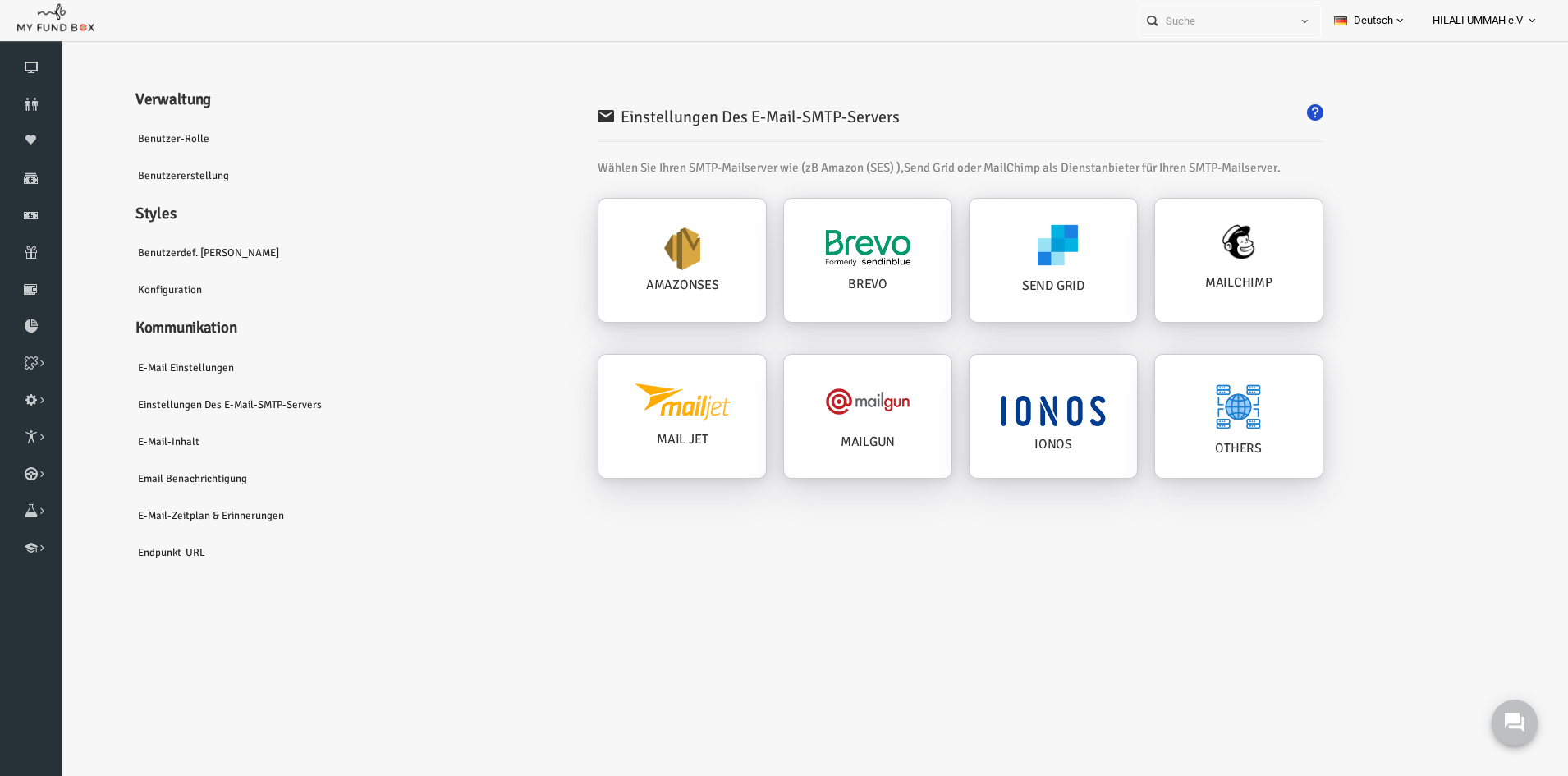
click at [134, 441] on link "E-Mail-Inhalt" at bounding box center [215, 442] width 246 height 38
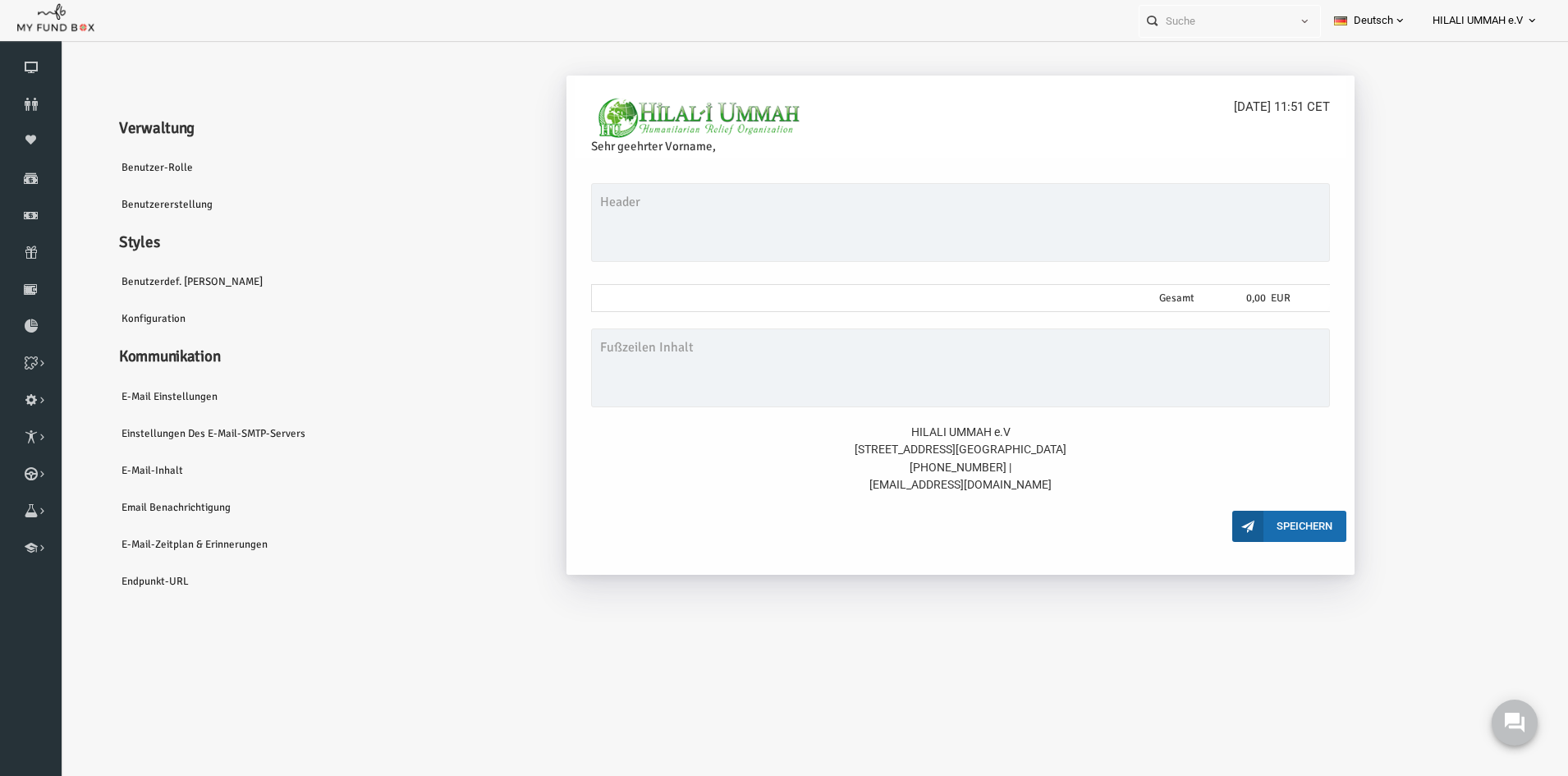
click at [133, 507] on link "Email Benachrichtigung" at bounding box center [199, 507] width 246 height 38
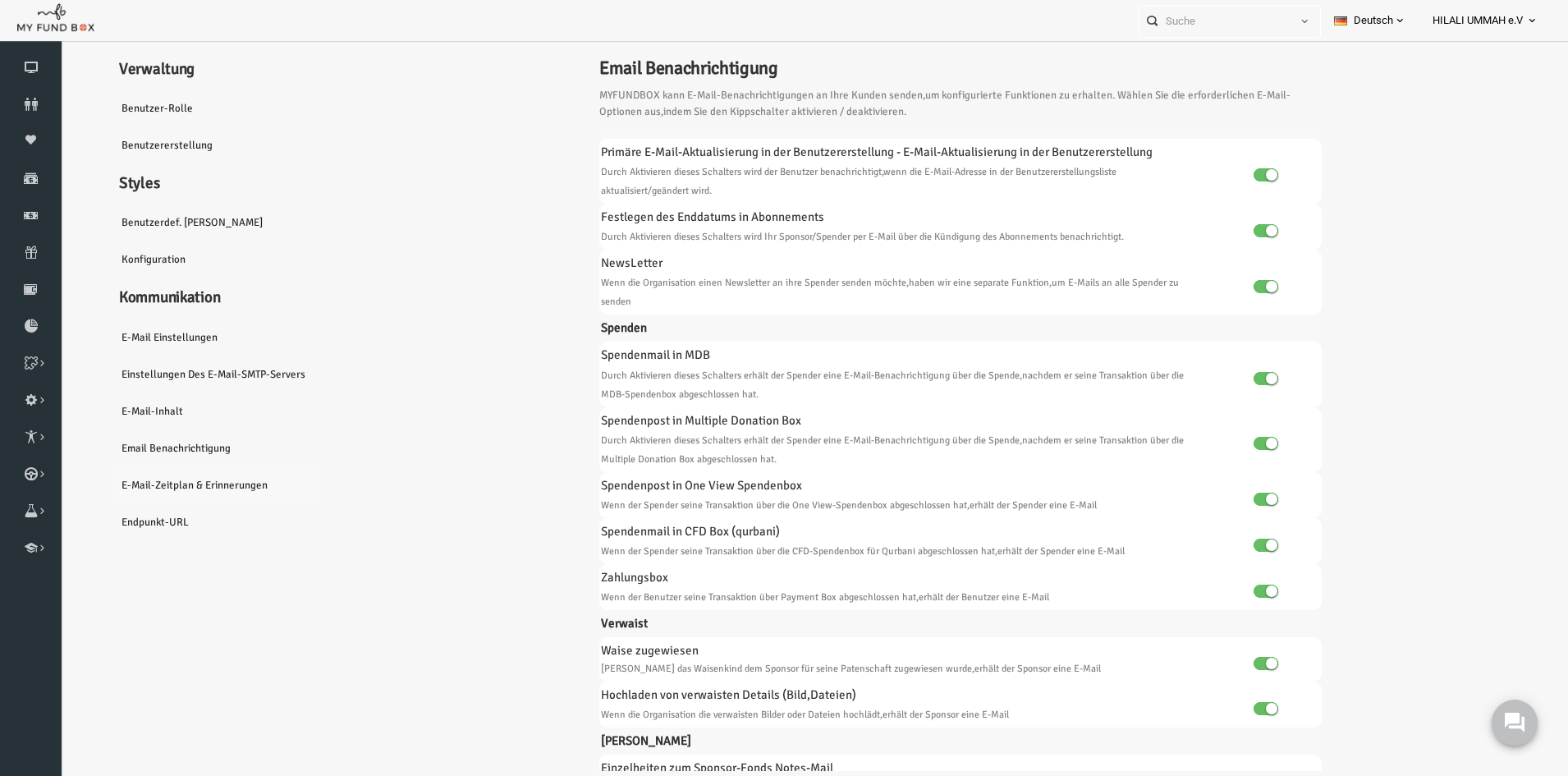
click at [116, 482] on link "E-Mail-Zeitplan & Erinnerungen" at bounding box center [199, 485] width 246 height 38
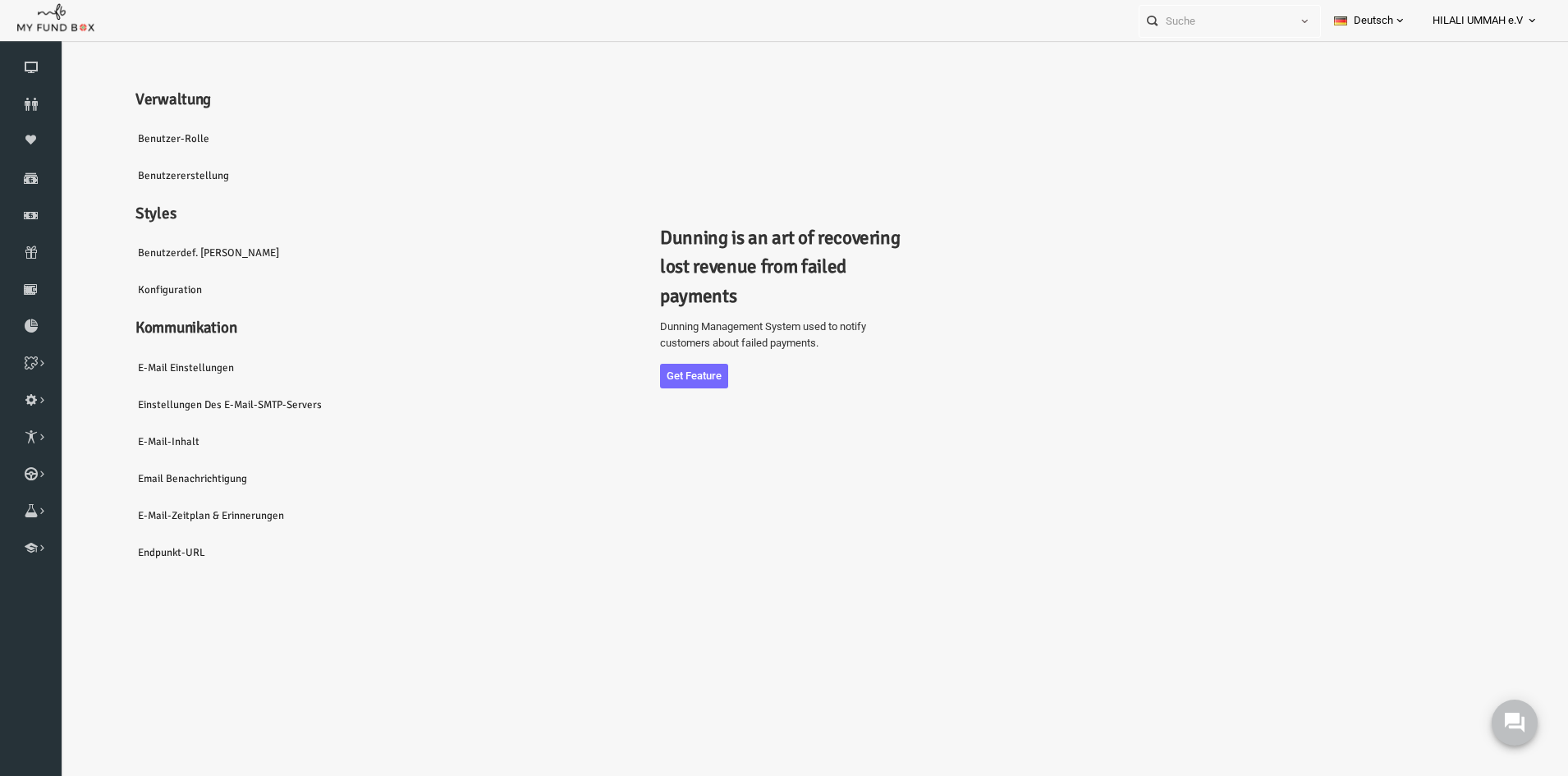
click at [137, 552] on link "Endpunkt-URL" at bounding box center [215, 553] width 246 height 38
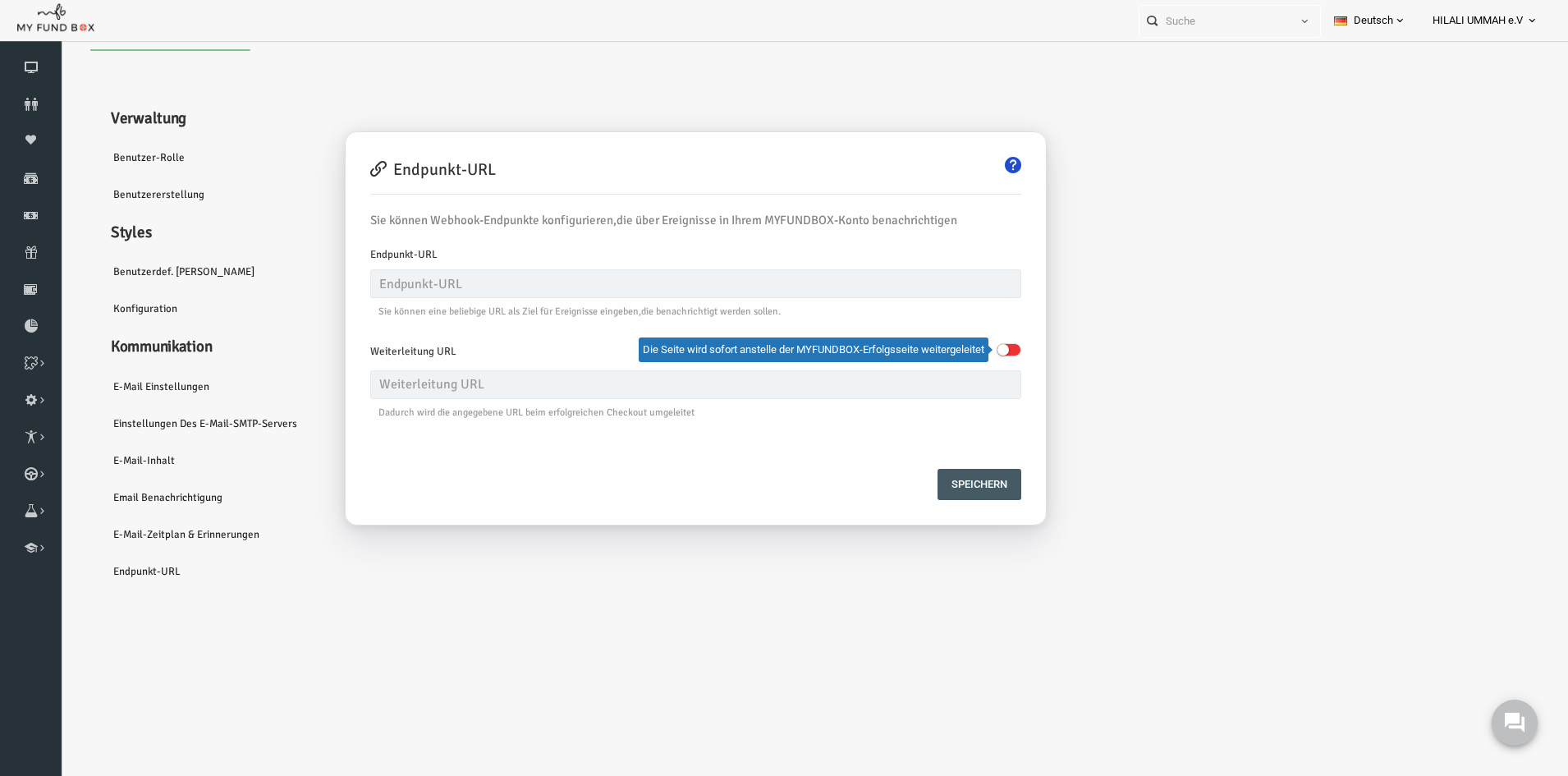
type input "https://hilali-ummah.de/danke.php"
drag, startPoint x: 560, startPoint y: 390, endPoint x: 288, endPoint y: 386, distance: 272.0
click at [288, 386] on div "Spender nicht gefunden Patenschaft nicht gefunden Partner nicht gefunden !!!! B…" at bounding box center [799, 356] width 1461 height 466
click at [383, 616] on div "Spender nicht gefunden Patenschaft nicht gefunden Partner nicht gefunden !!!! B…" at bounding box center [798, 356] width 1478 height 614
click at [104, 266] on link "Benutzerdef. Felder" at bounding box center [192, 272] width 246 height 38
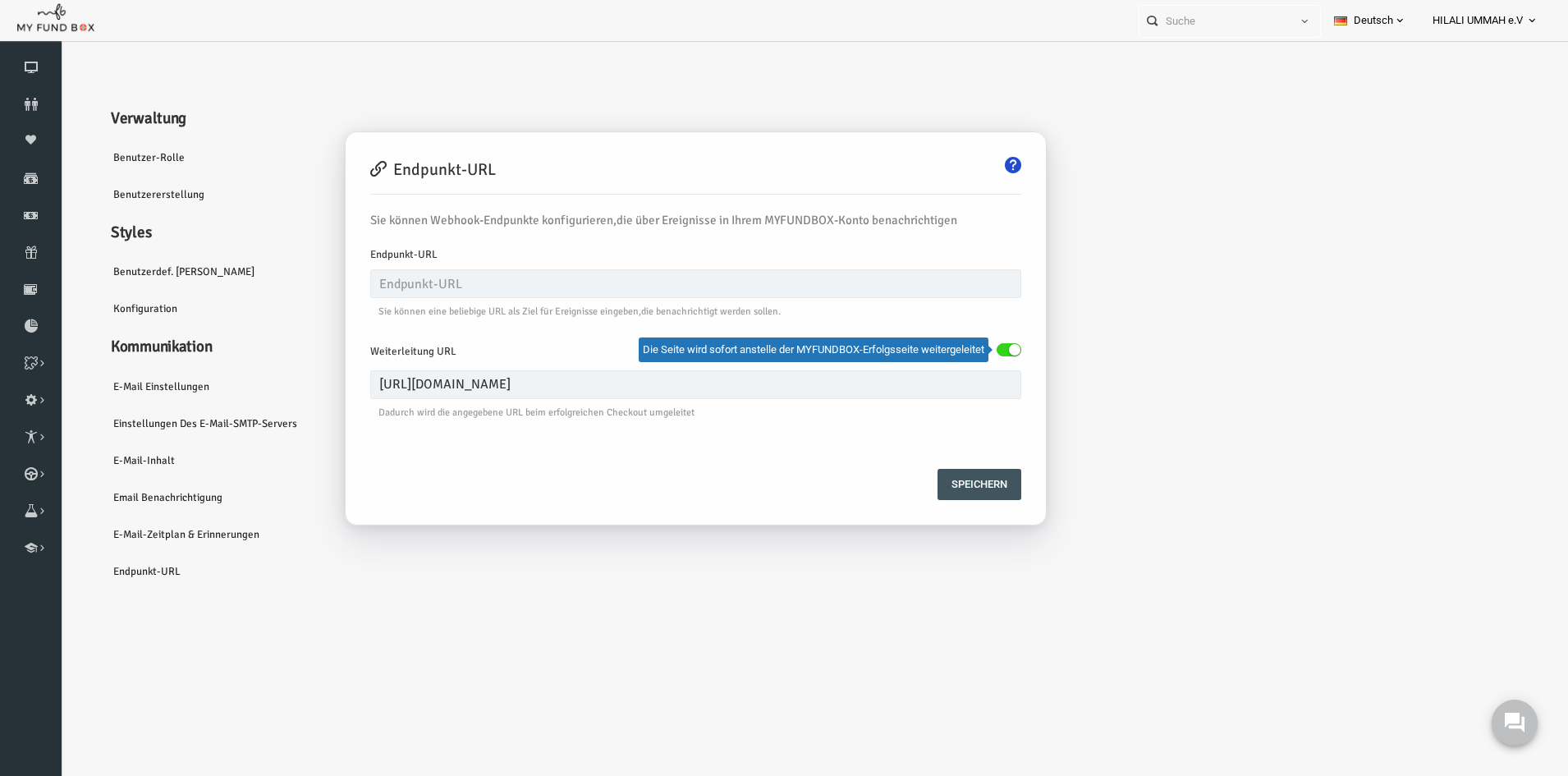
click at [947, 486] on button "Speichern" at bounding box center [949, 483] width 83 height 31
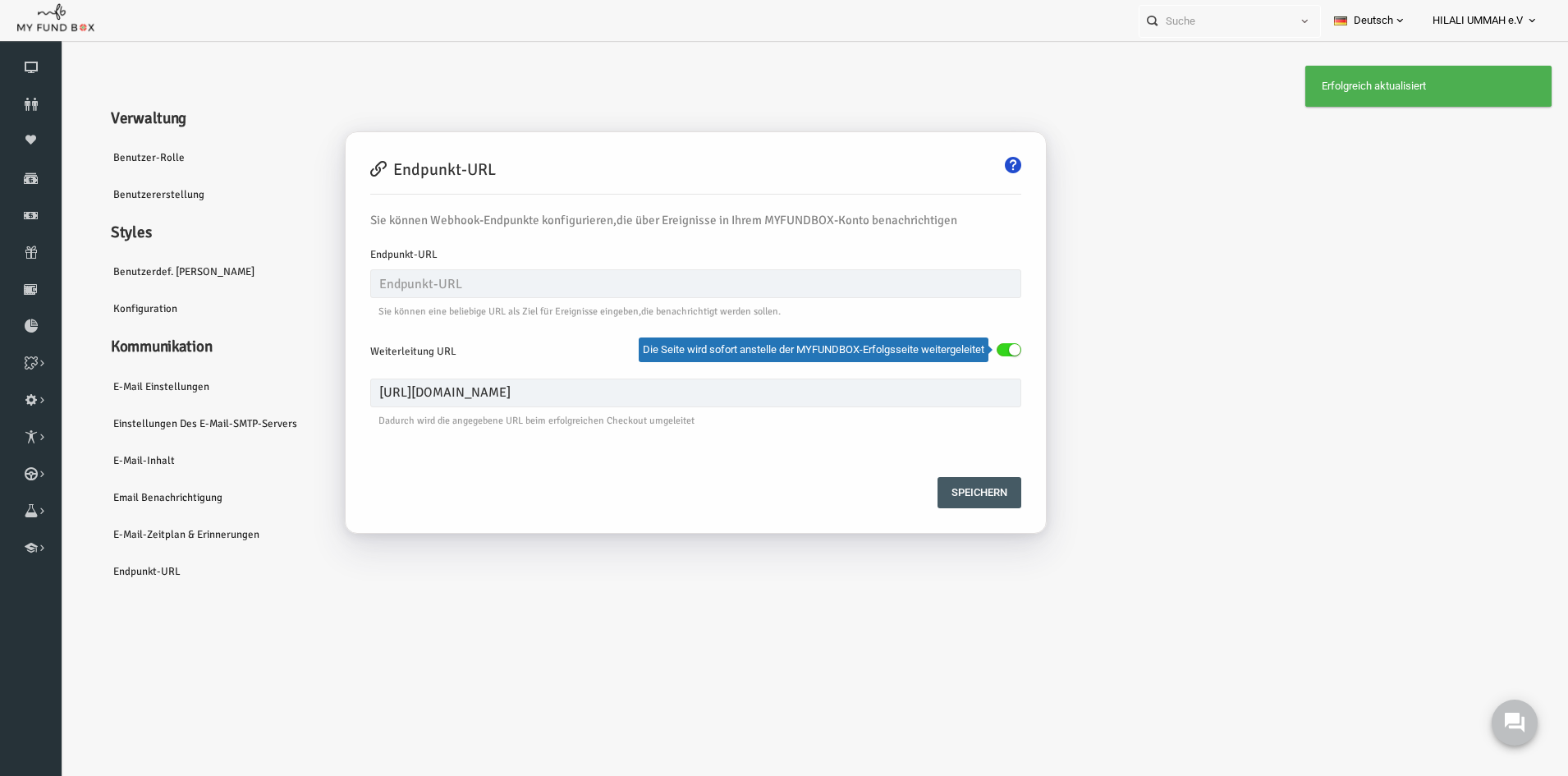
drag, startPoint x: 1167, startPoint y: 151, endPoint x: 1116, endPoint y: 149, distance: 51.0
click at [1166, 151] on div "Endpunkt-URL Sie können Webhook-Endpunkte konfigurieren,die über Ereignisse in …" at bounding box center [922, 336] width 1232 height 427
drag, startPoint x: 233, startPoint y: 134, endPoint x: 128, endPoint y: 145, distance: 105.6
click at [231, 134] on ul "Verwaltung Benutzer-Rolle Benutzererstellung Styles Benutzerdef. Felder Konfigu…" at bounding box center [192, 356] width 246 height 466
click at [100, 159] on link "Benutzer-Rolle" at bounding box center [192, 158] width 246 height 38
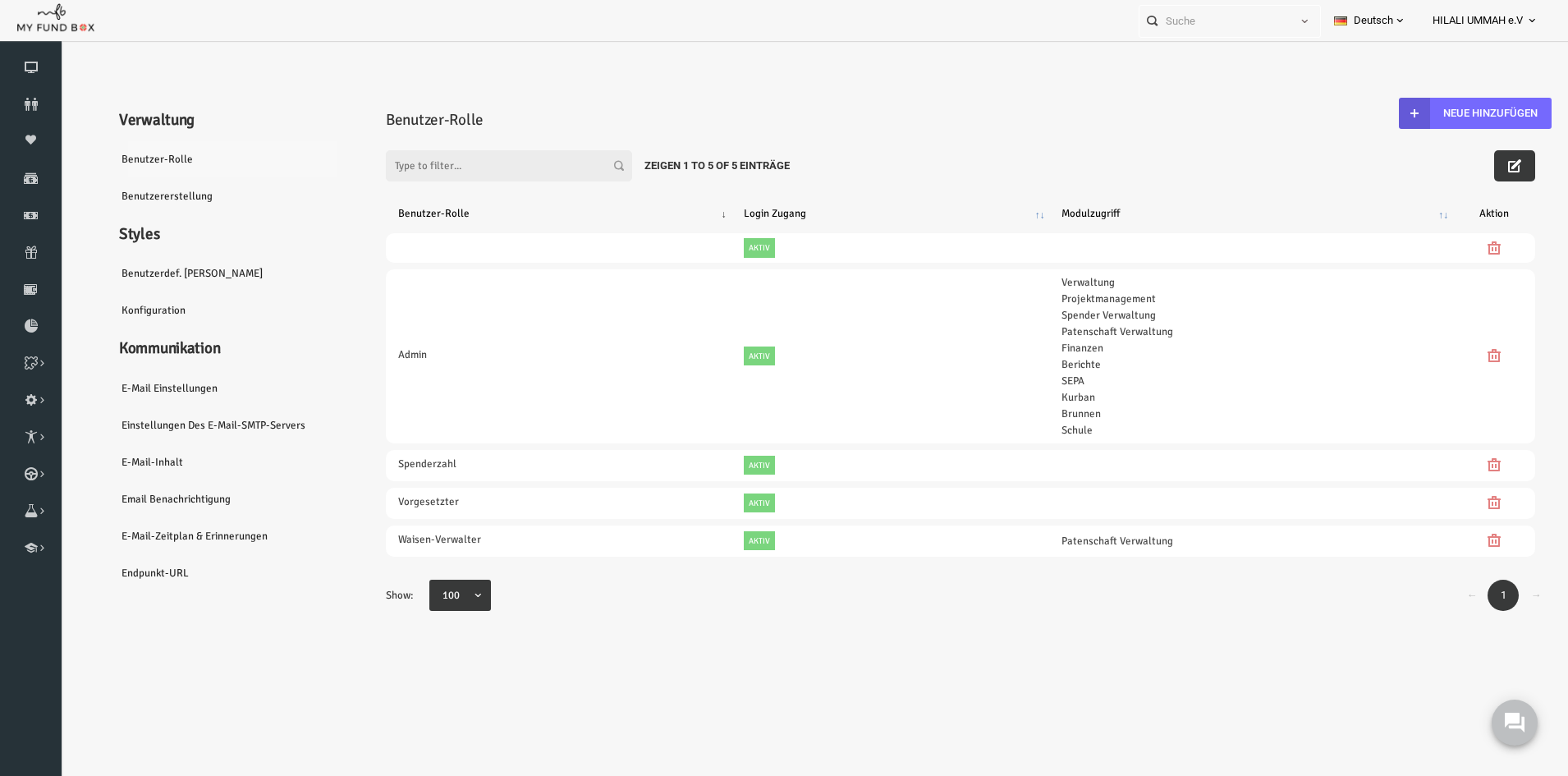
click at [134, 153] on link "Benutzer-Rolle" at bounding box center [199, 159] width 246 height 38
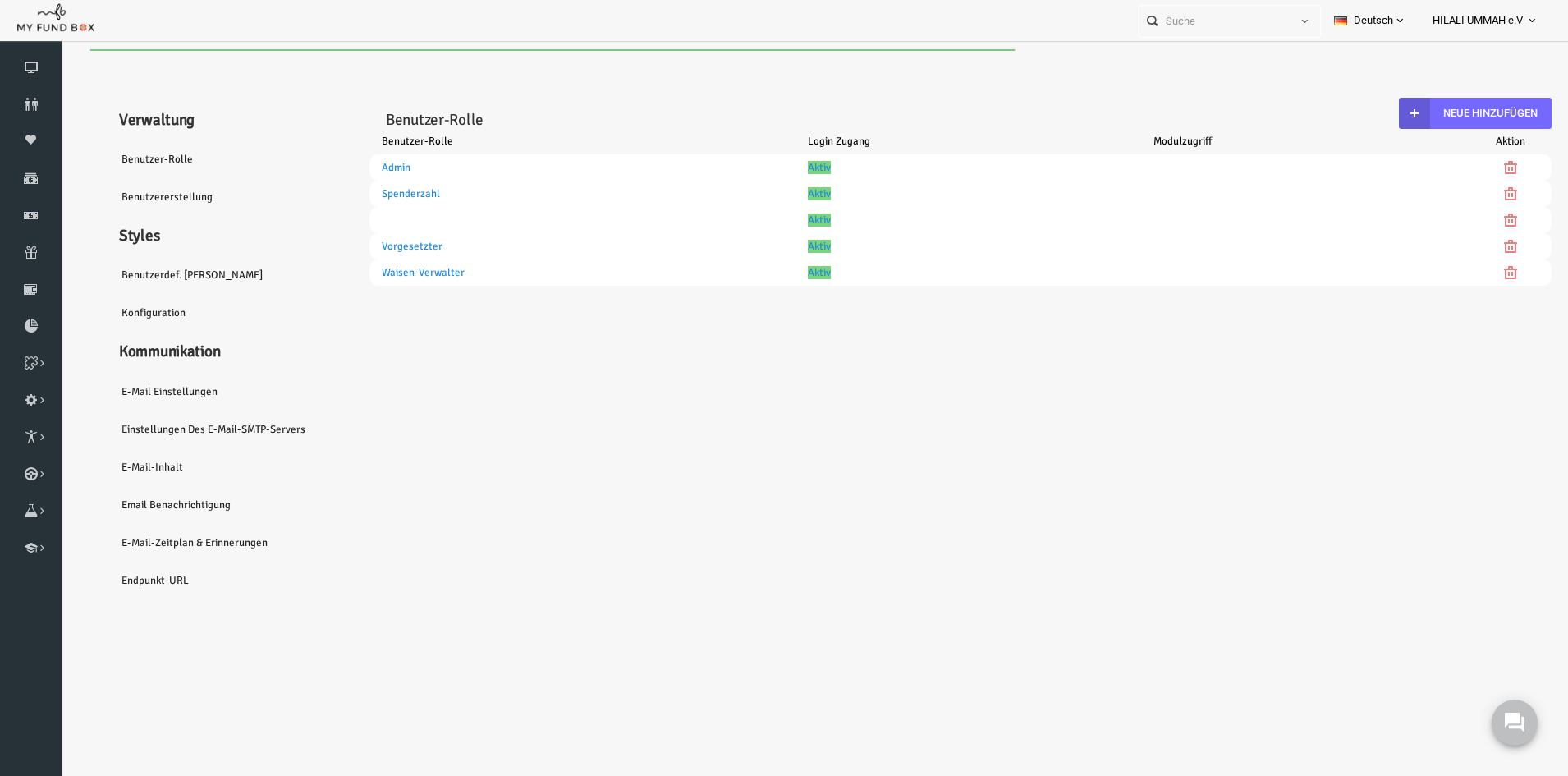
select select "100"
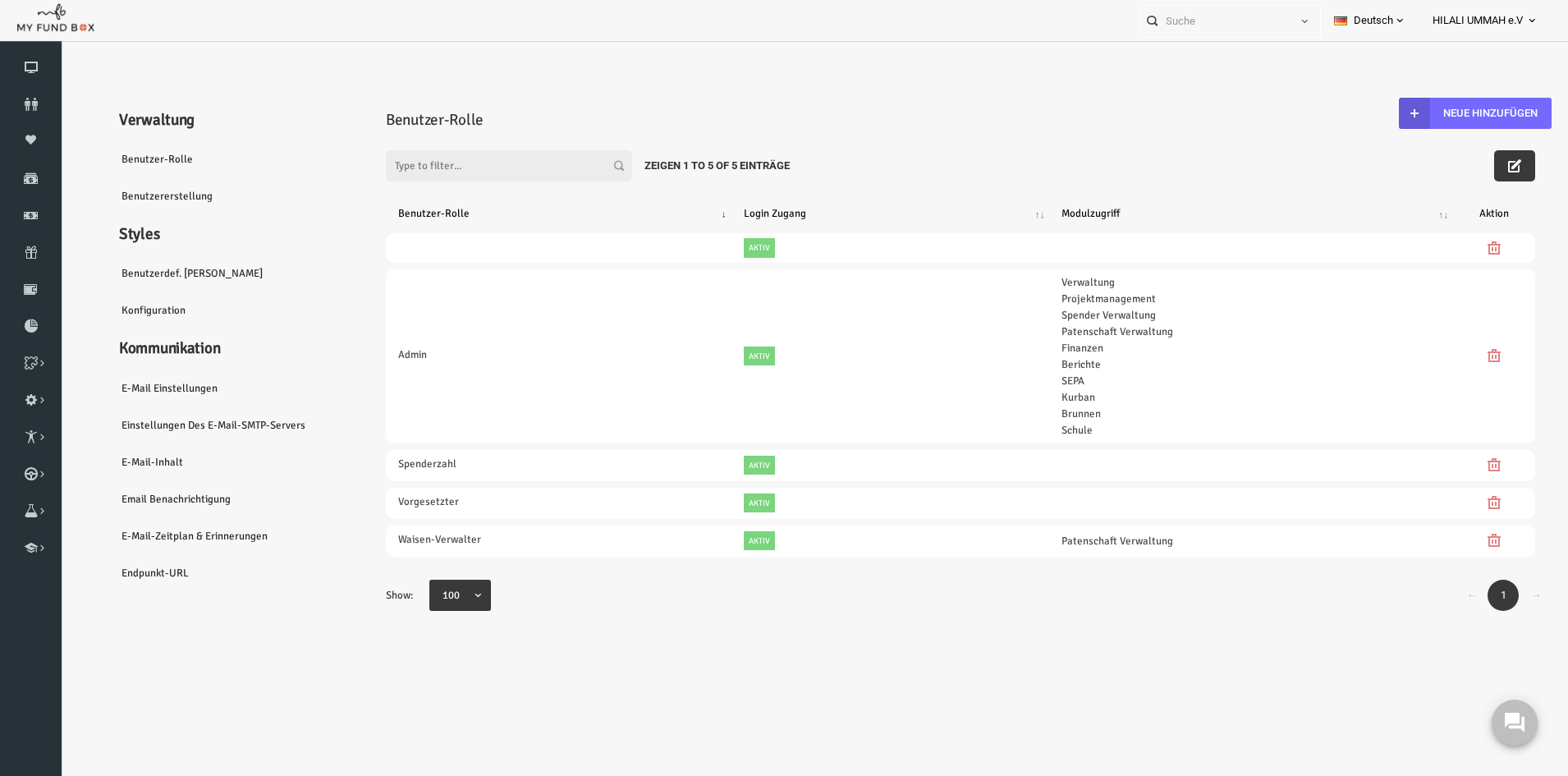
click at [153, 189] on link "Benutzererstellung" at bounding box center [199, 196] width 246 height 38
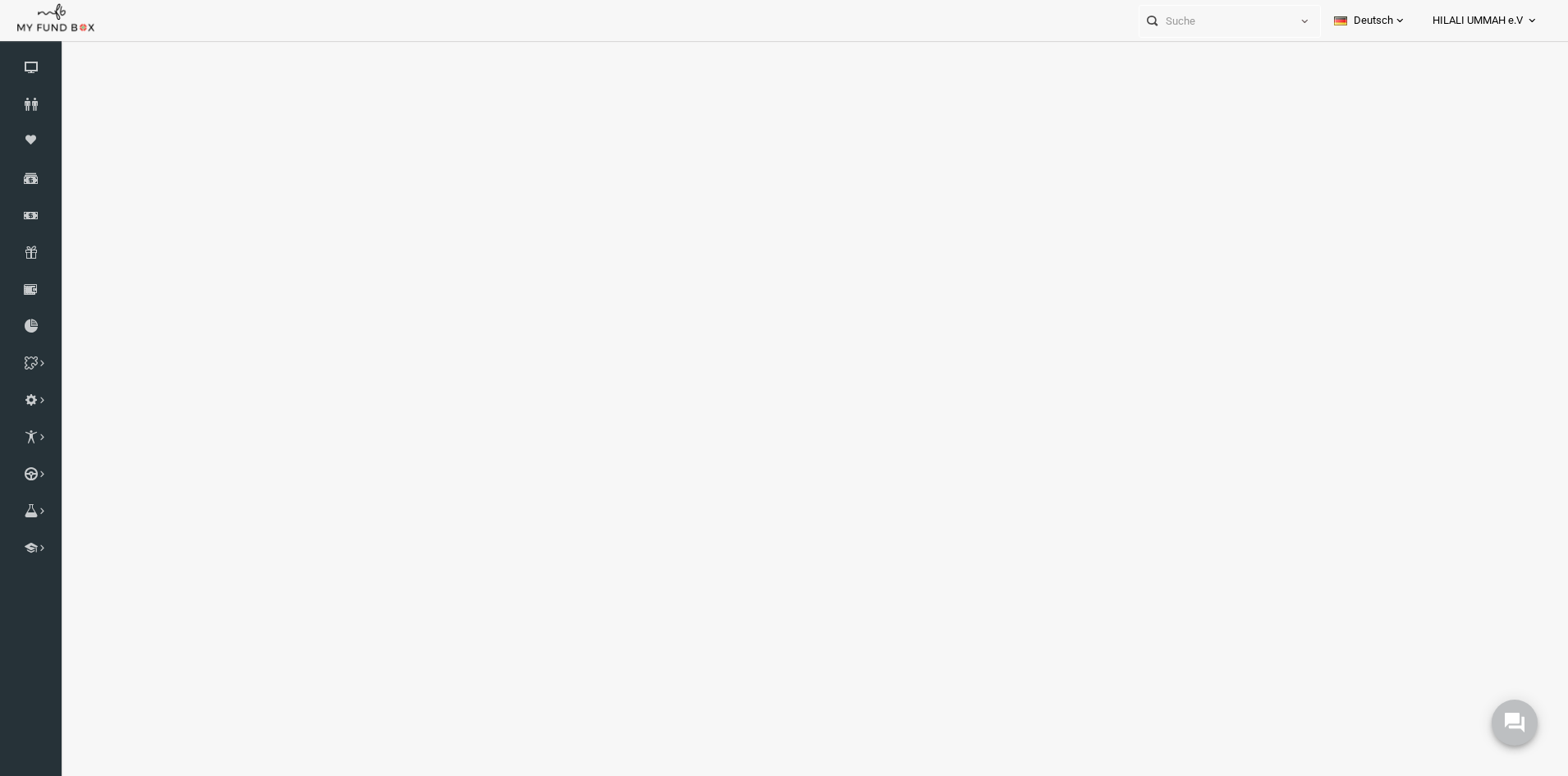
select select "100"
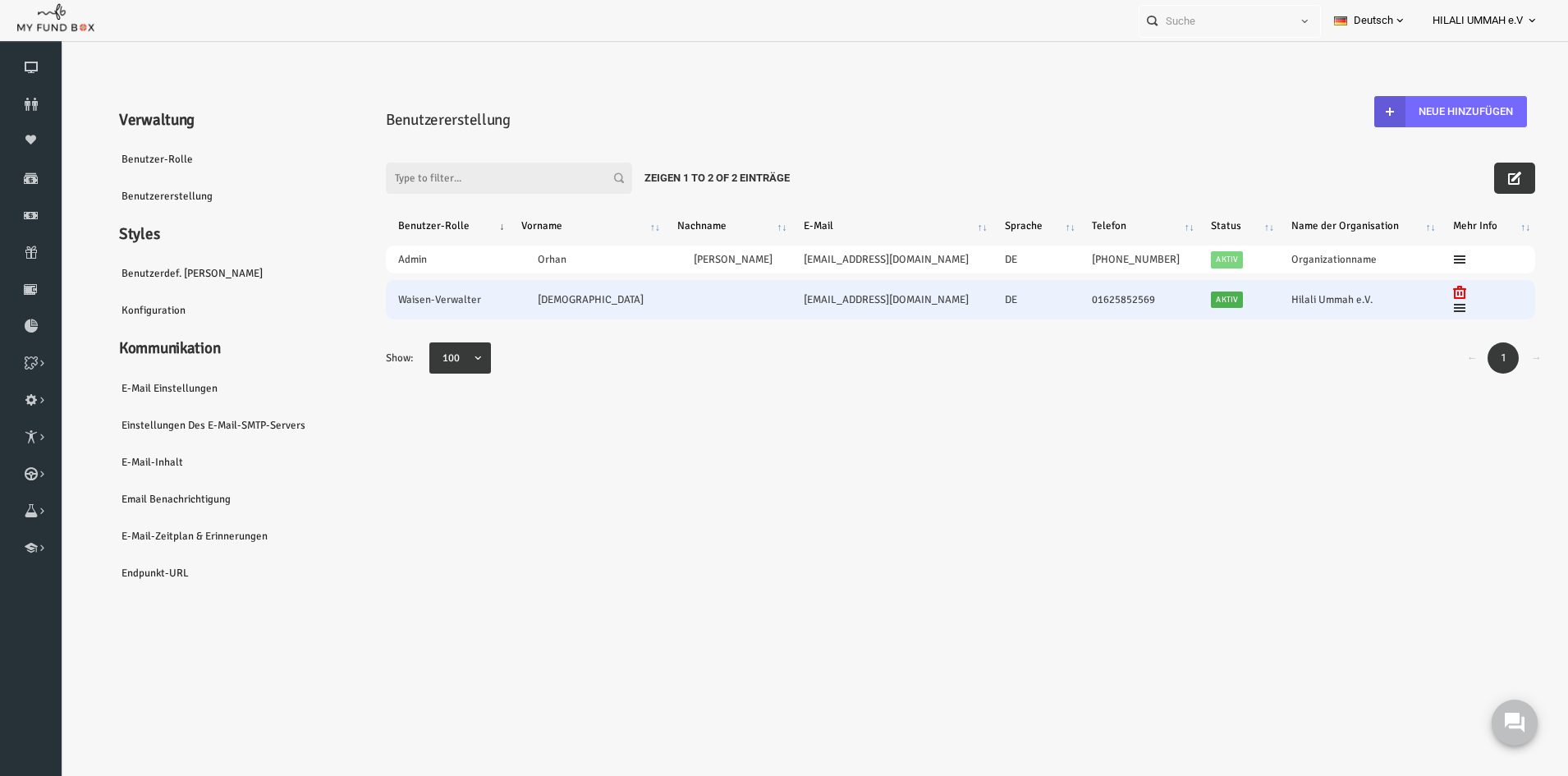
click at [1062, 299] on td "01625852569" at bounding box center [1109, 300] width 119 height 40
click at [1423, 292] on icon at bounding box center [1429, 292] width 13 height 13
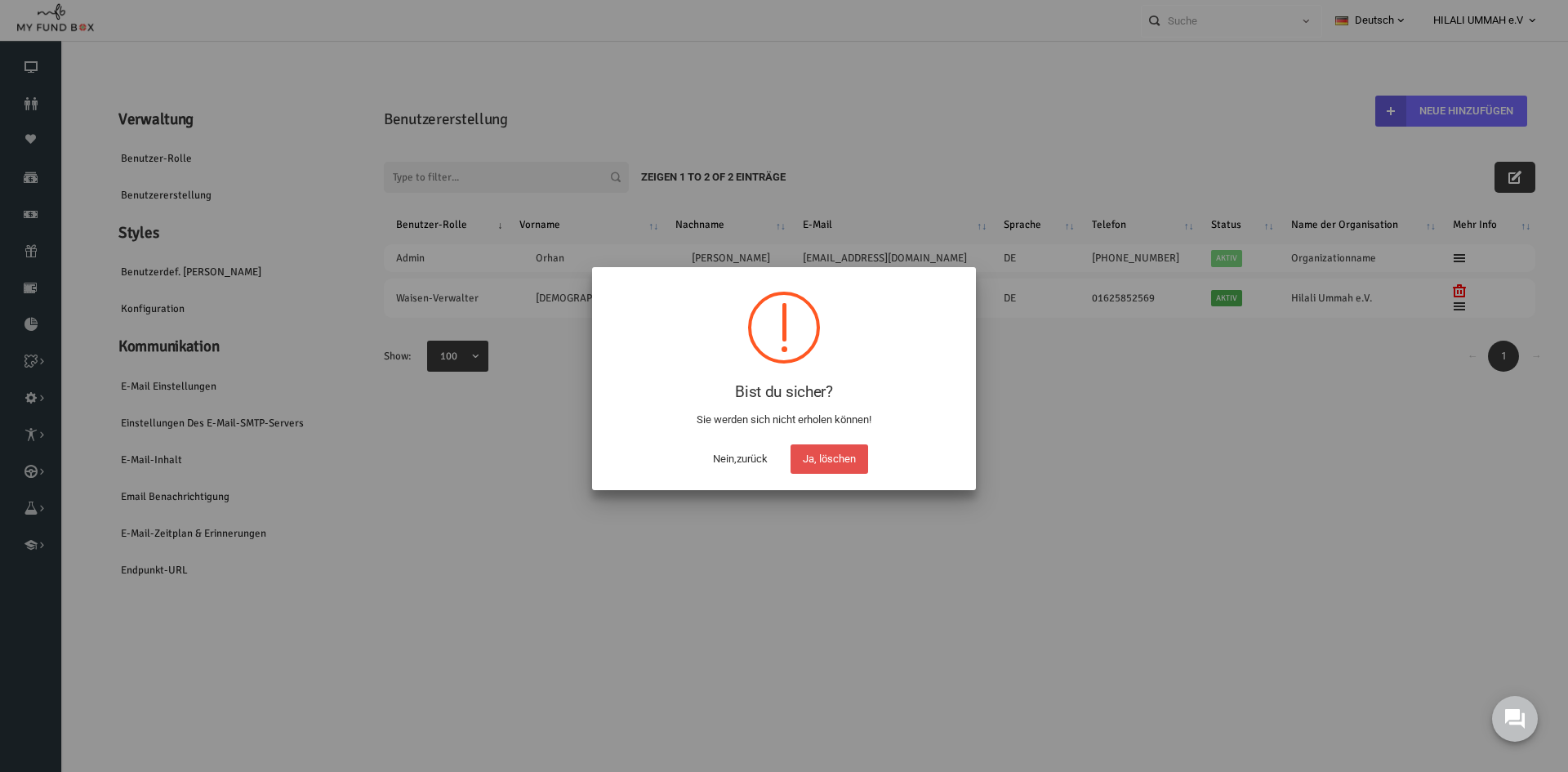
click at [831, 456] on button "Ja, löschen" at bounding box center [829, 459] width 78 height 30
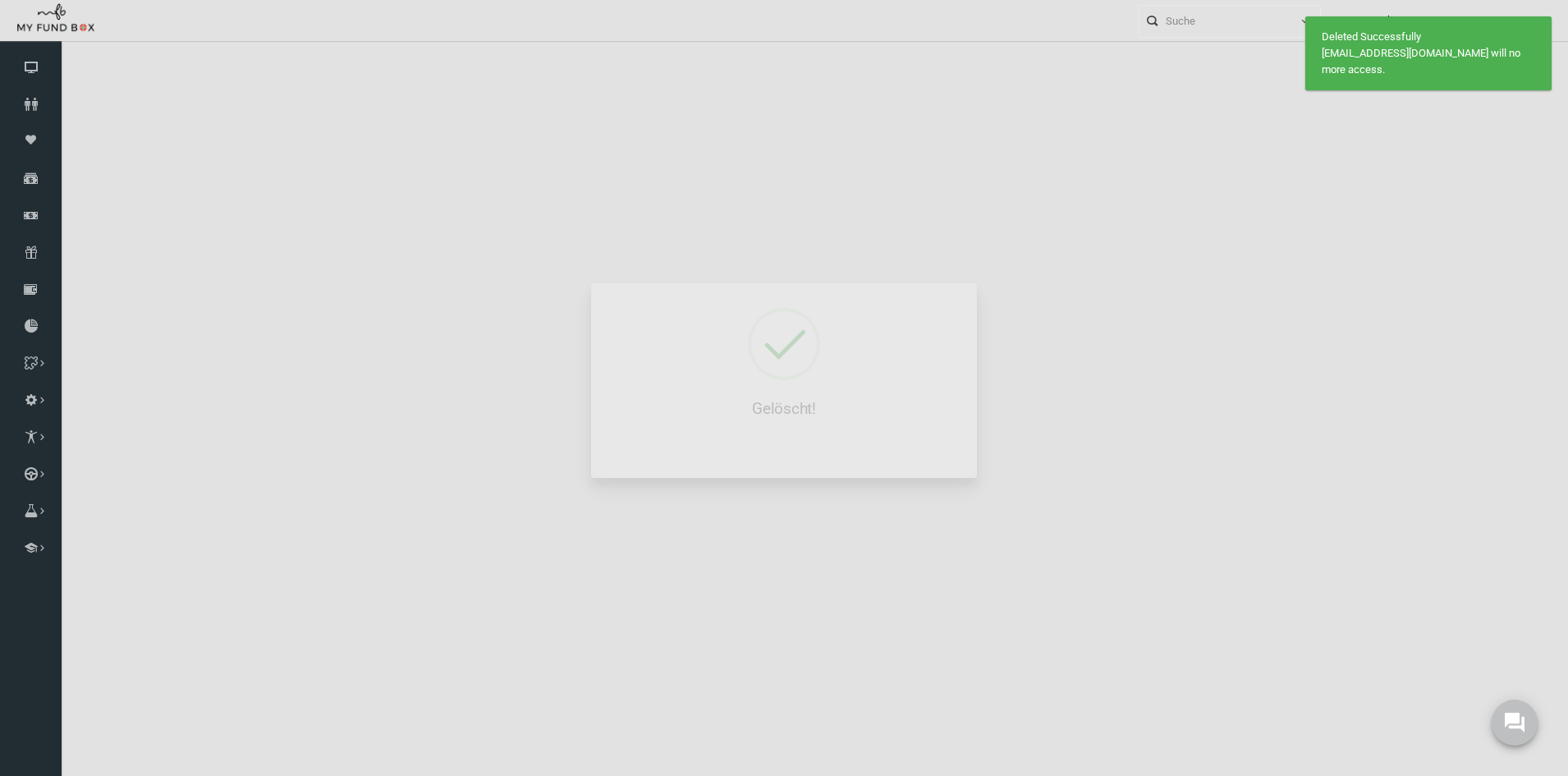
select select "100"
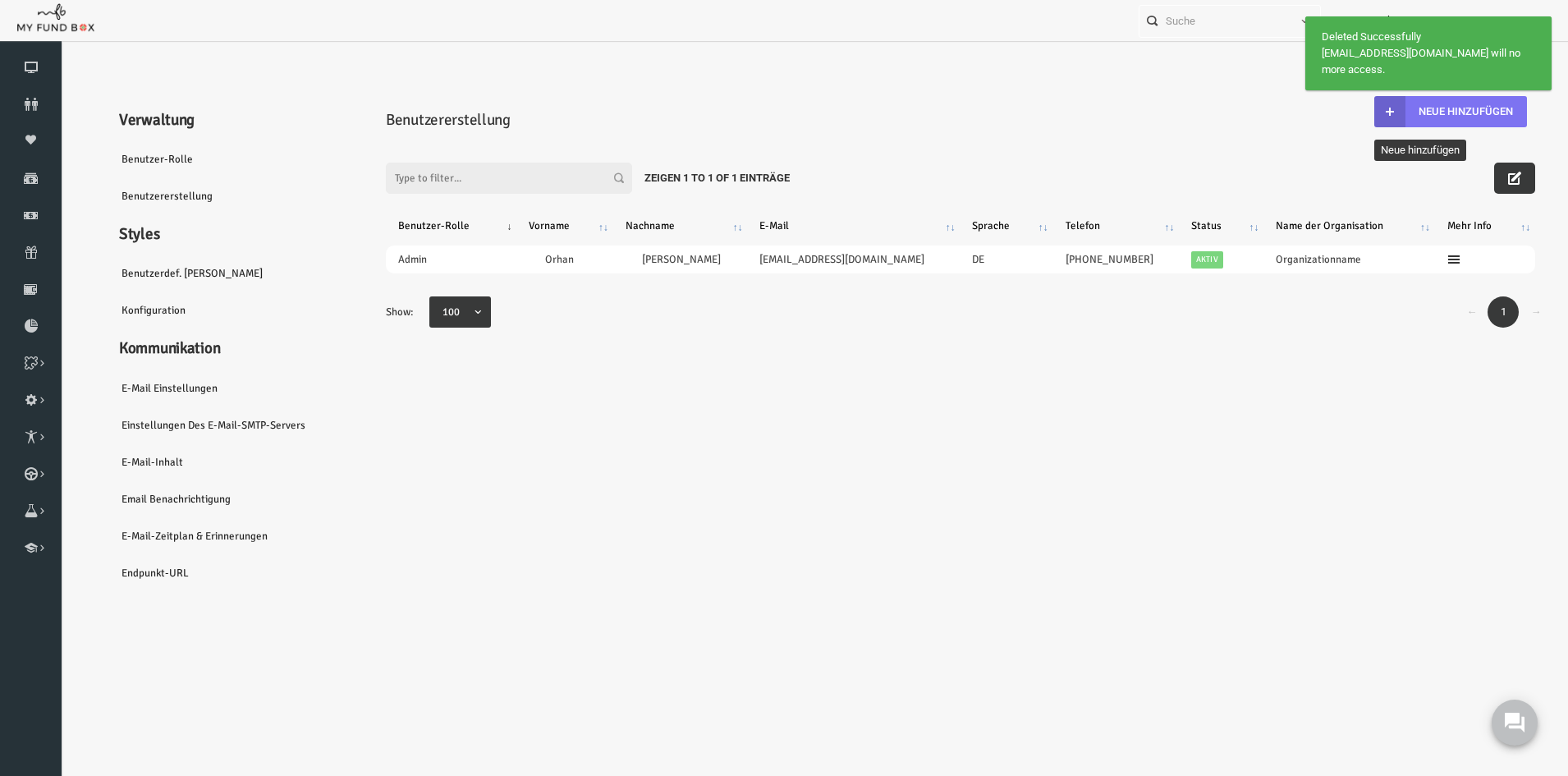
click at [1433, 110] on button "Neue hinzufügen" at bounding box center [1420, 111] width 153 height 31
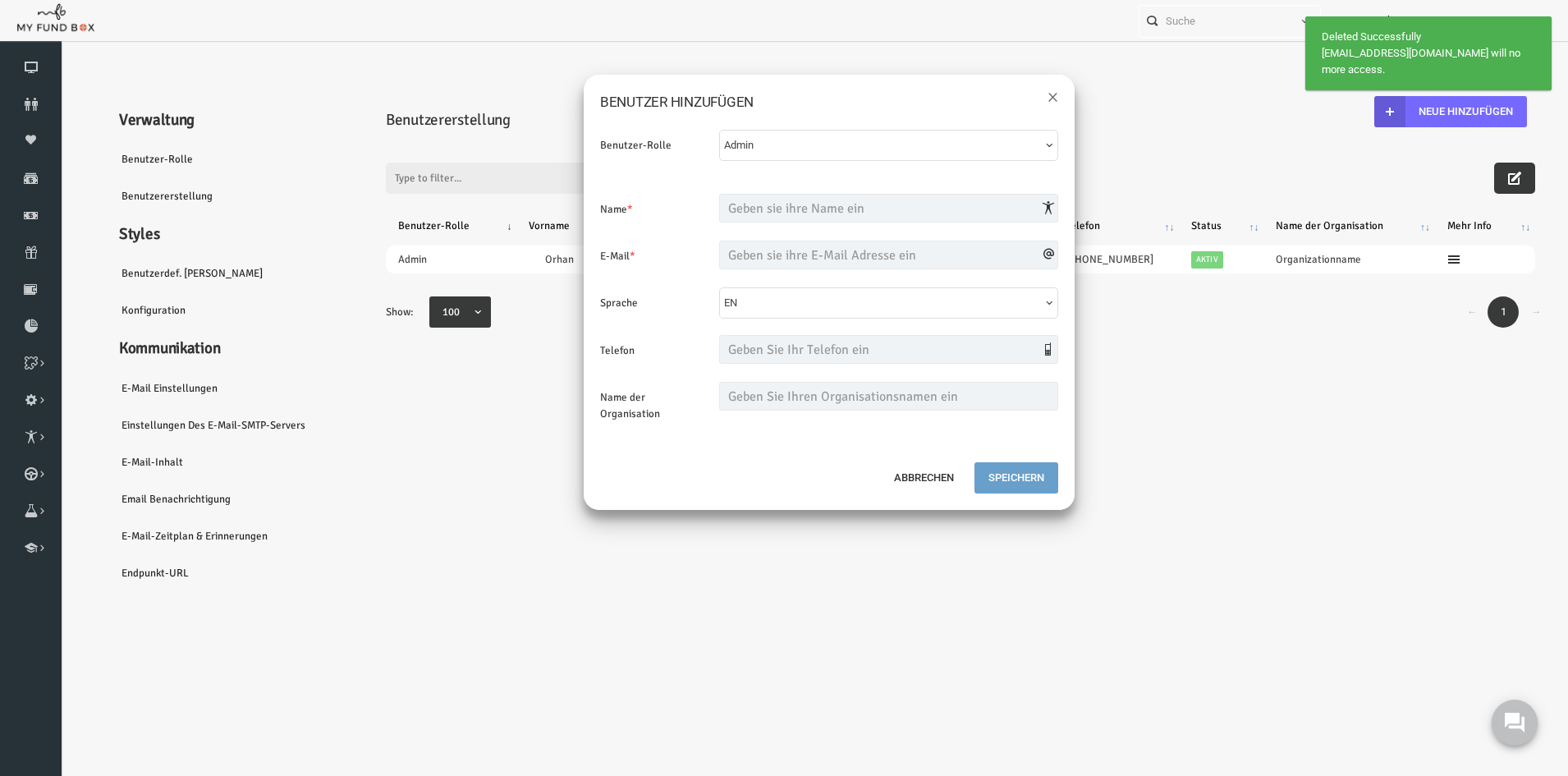
click at [820, 145] on span "Admin" at bounding box center [852, 145] width 319 height 17
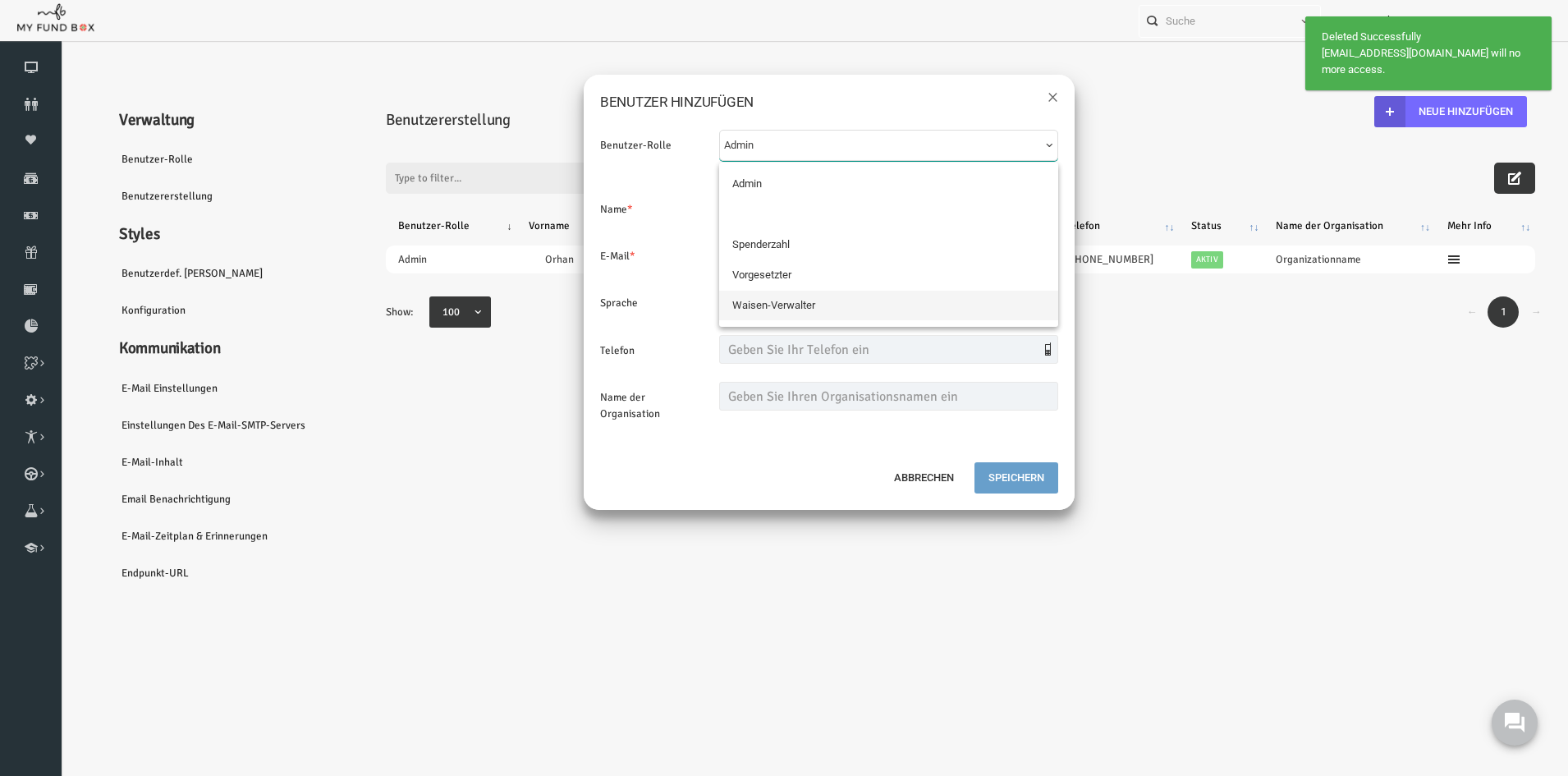
click at [740, 309] on span "Waisen-Verwalter" at bounding box center [743, 305] width 83 height 17
select select "4446"
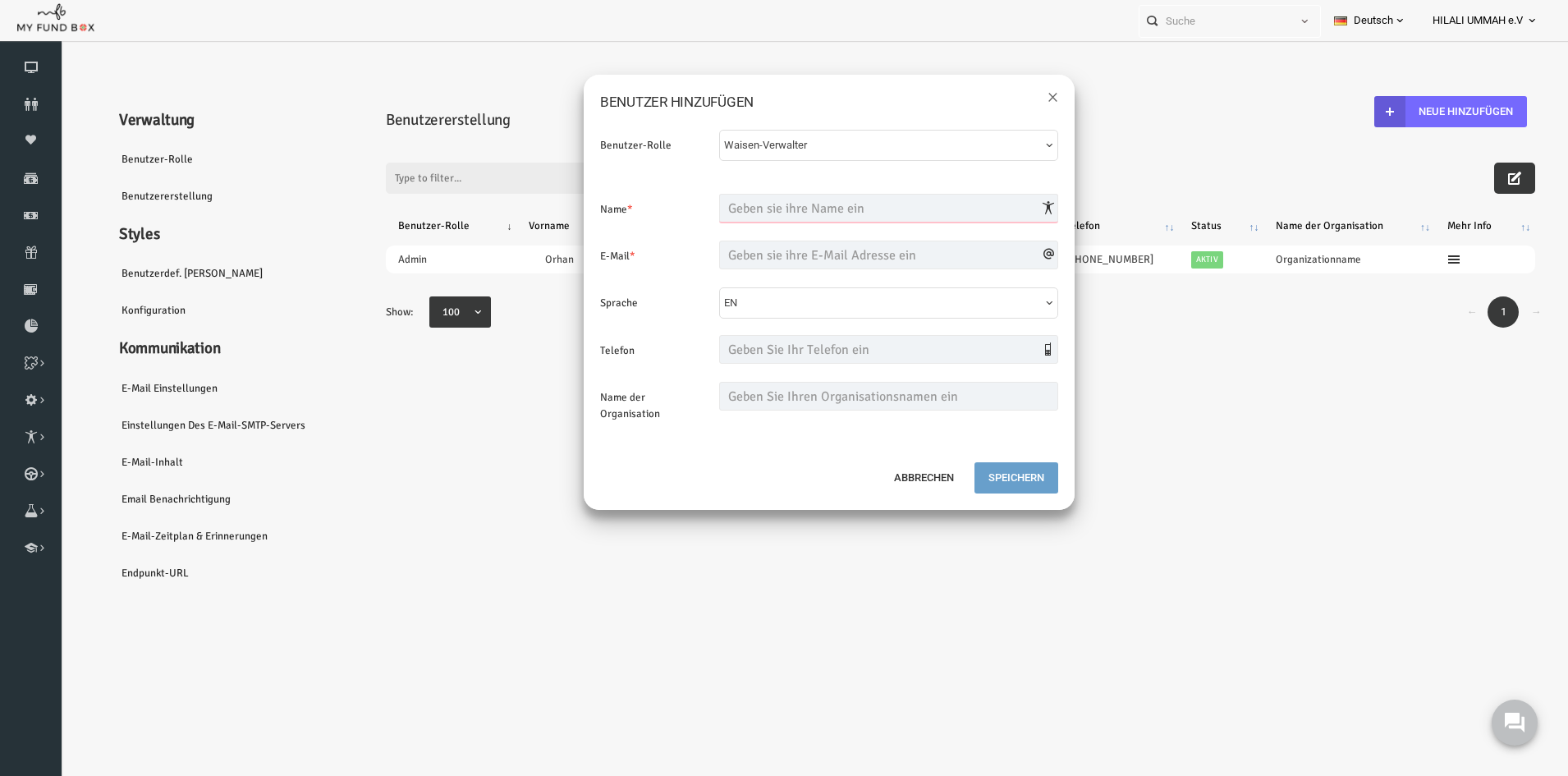
click at [782, 210] on input "text" at bounding box center [858, 207] width 339 height 29
type input "Muhammed"
click at [819, 257] on input "email" at bounding box center [858, 254] width 339 height 29
type input "muhammedkaya123@hotmail.de"
click at [982, 307] on span "EN" at bounding box center [852, 303] width 319 height 17
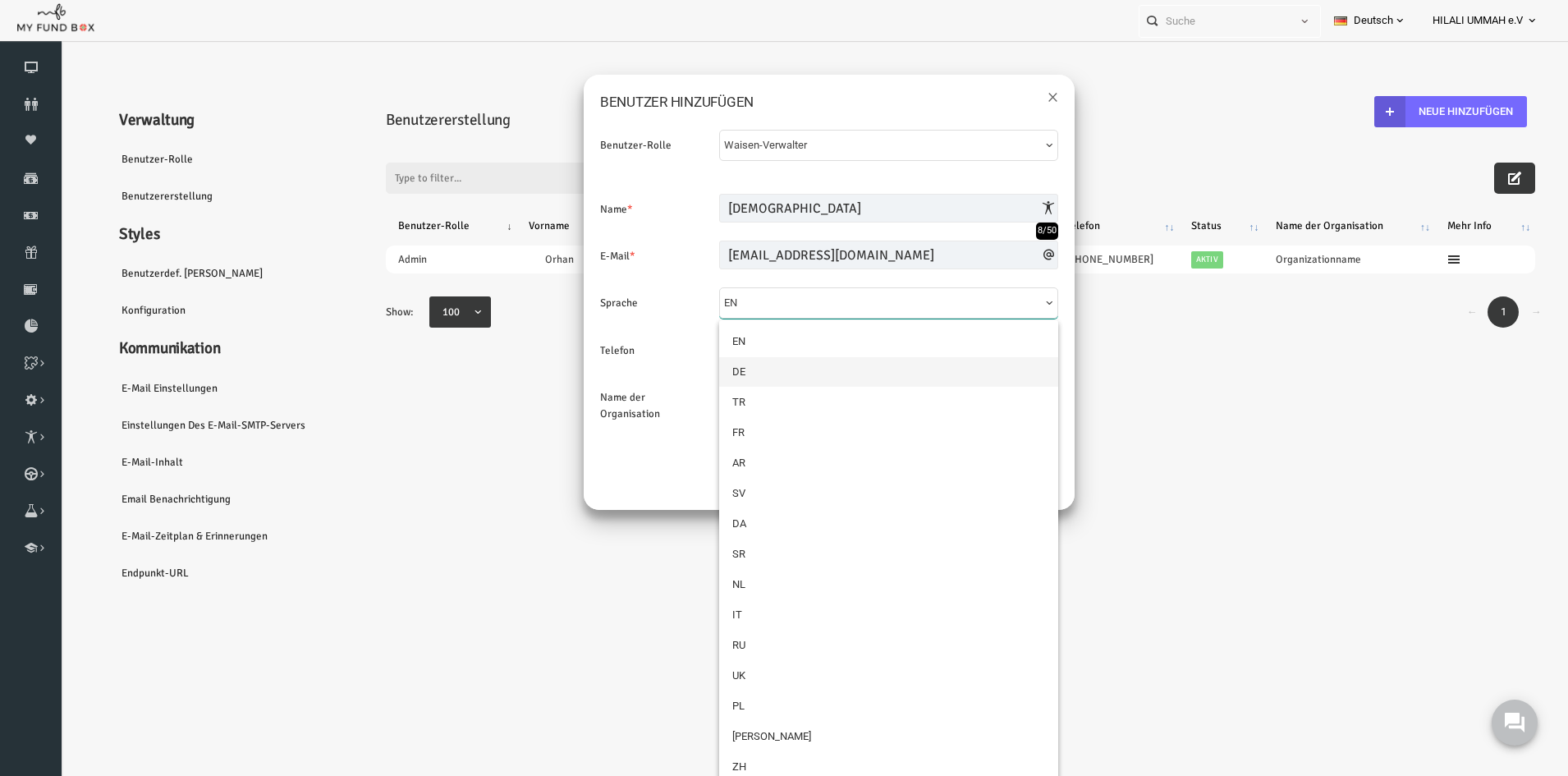
click at [804, 372] on link "DE" at bounding box center [858, 372] width 339 height 30
select select "1"
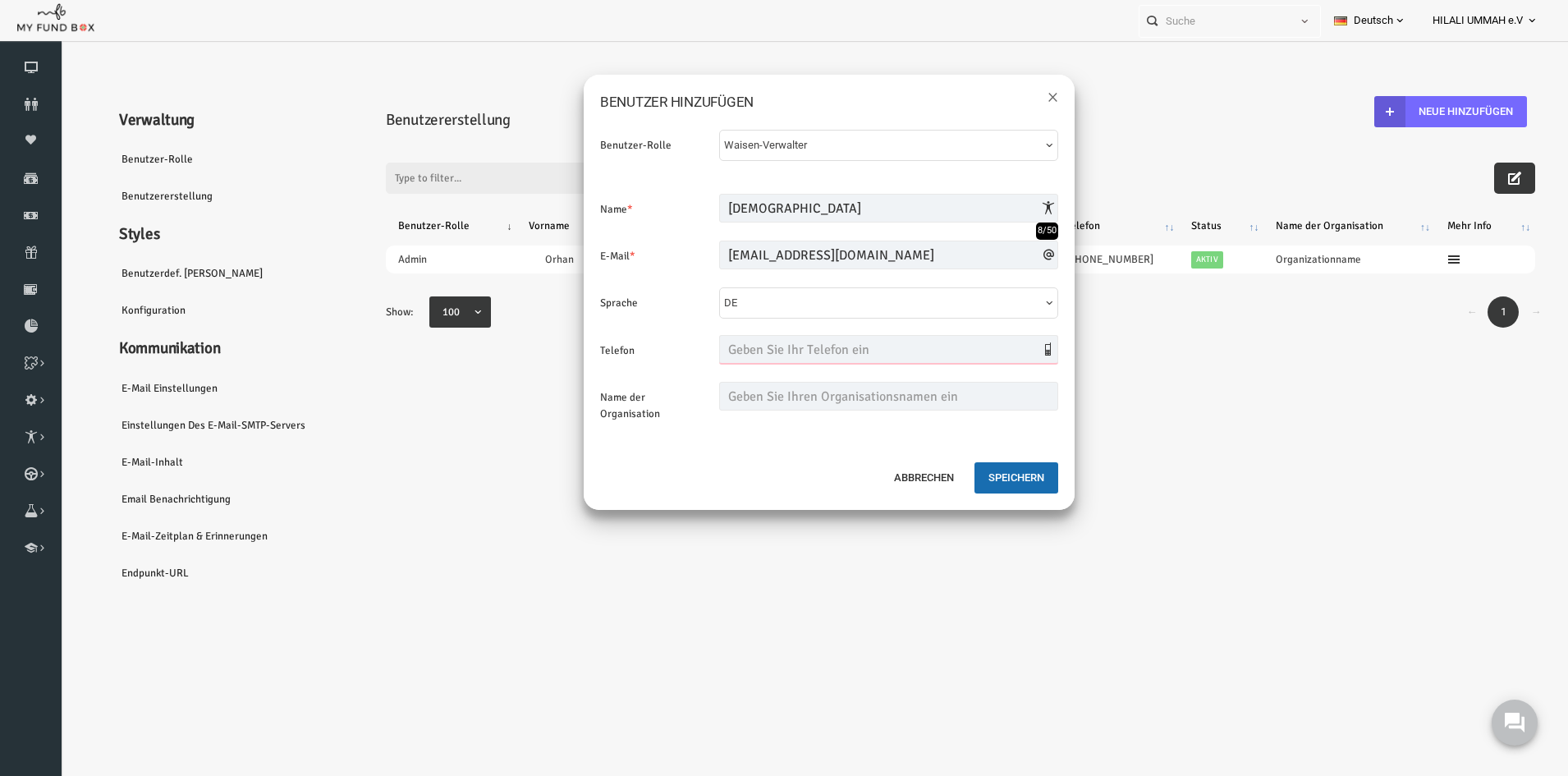
click at [742, 349] on input "text" at bounding box center [858, 349] width 339 height 29
type input "01625852569"
click at [747, 390] on input "text" at bounding box center [858, 396] width 339 height 29
type input "Hilali Ummah"
click at [988, 478] on button "Speichern" at bounding box center [985, 477] width 83 height 31
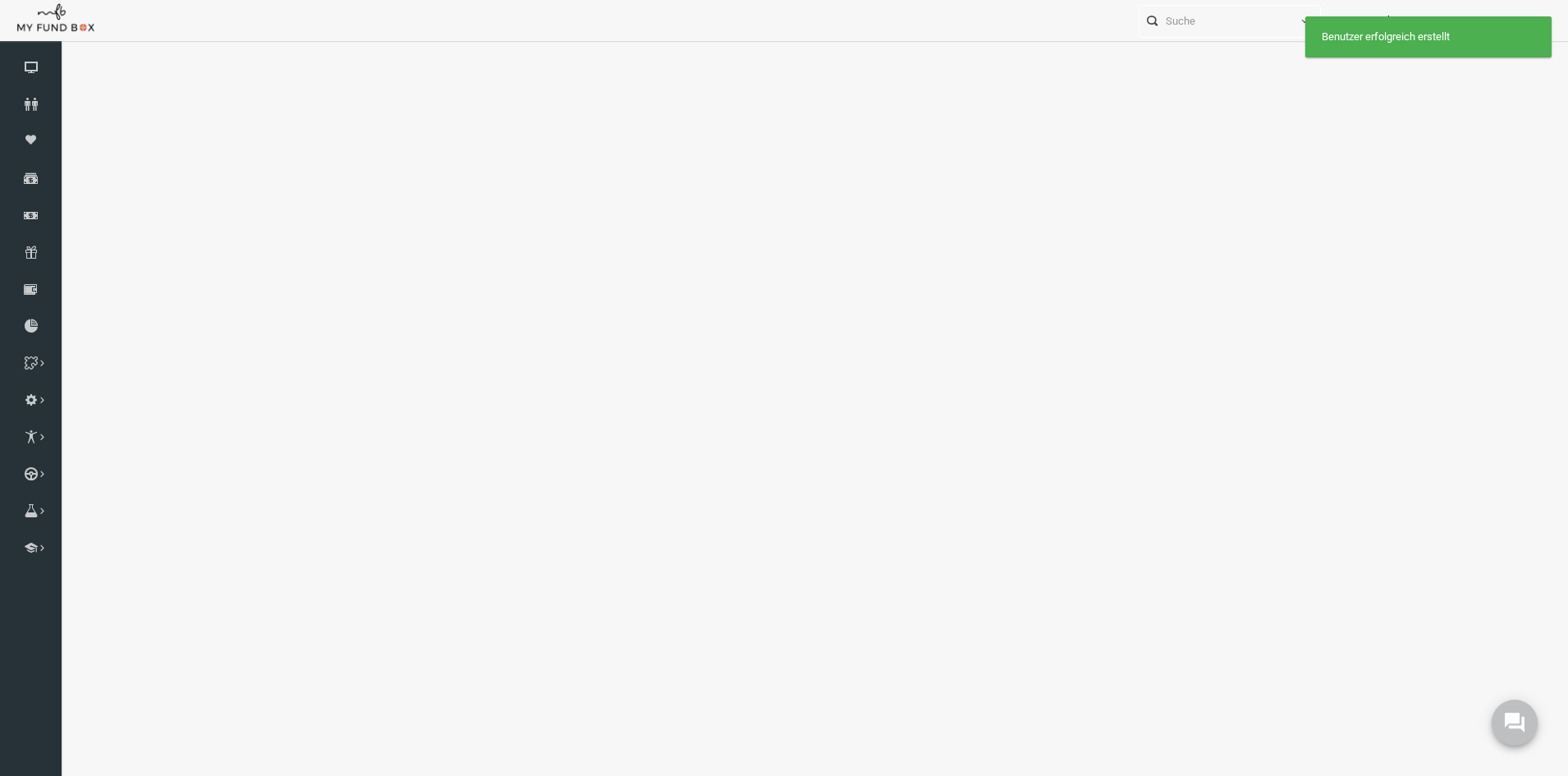
select select "100"
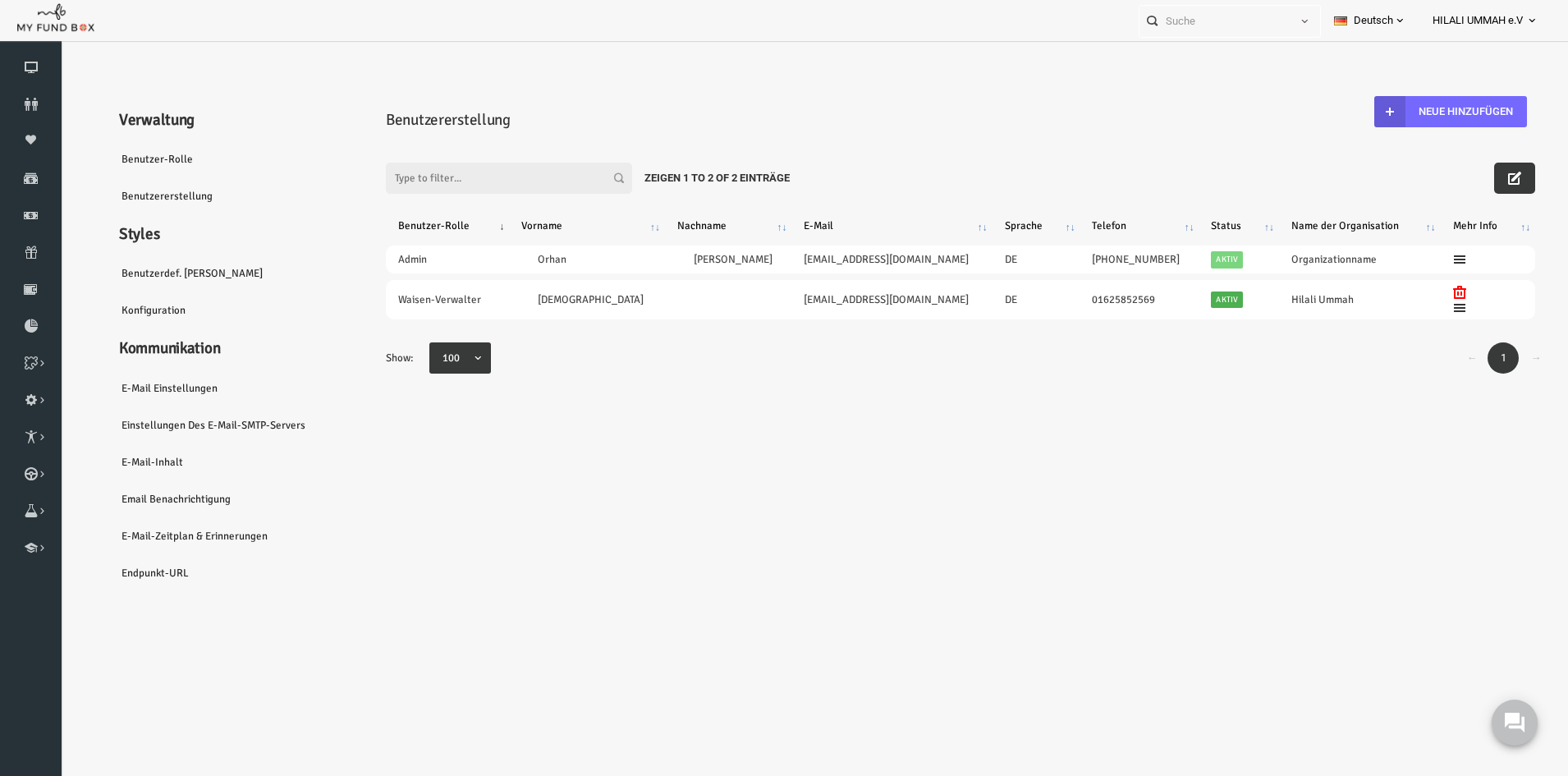
click at [117, 155] on link "Benutzer-Rolle" at bounding box center [199, 159] width 246 height 38
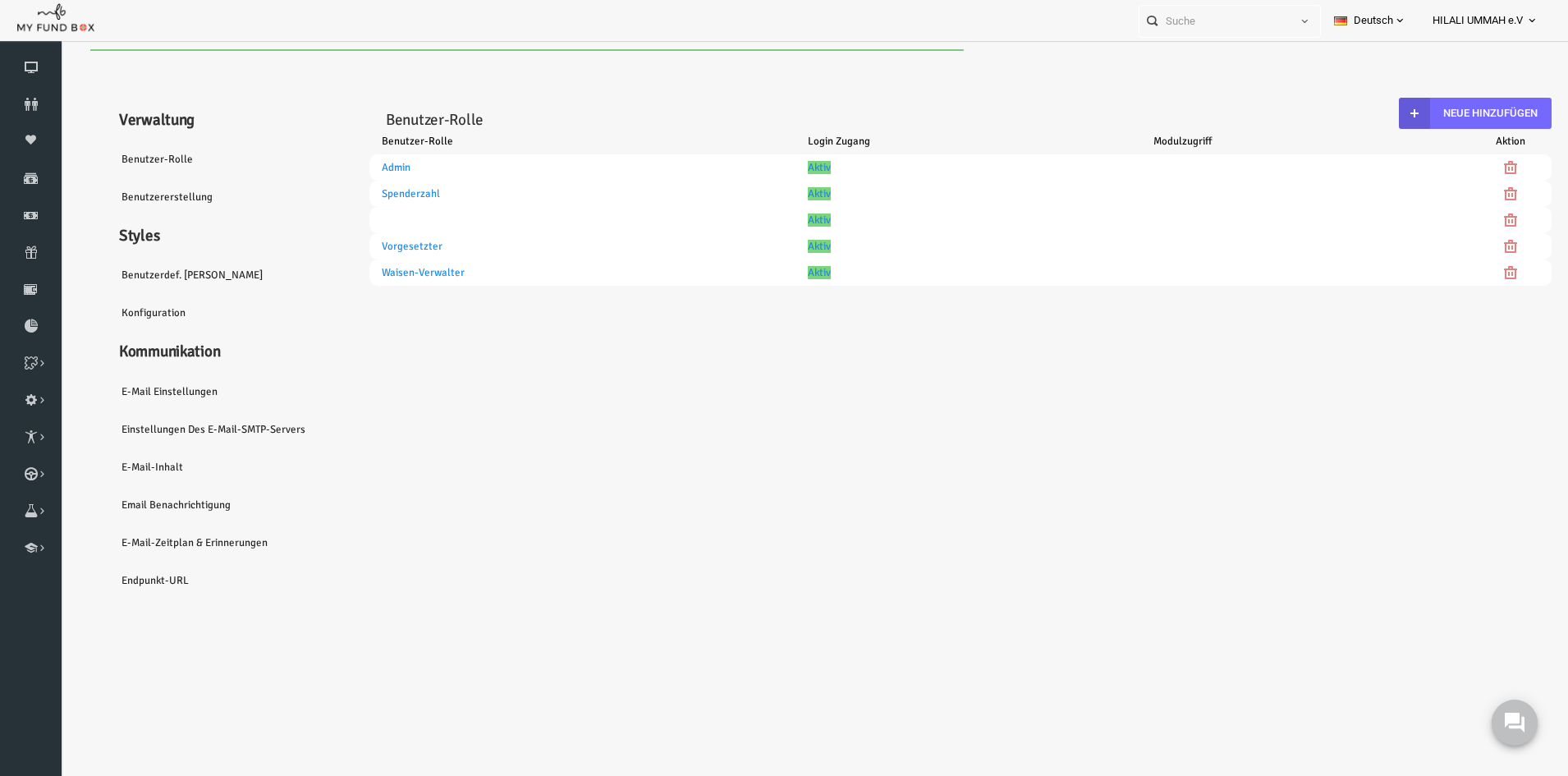
select select "100"
